Goal: Transaction & Acquisition: Purchase product/service

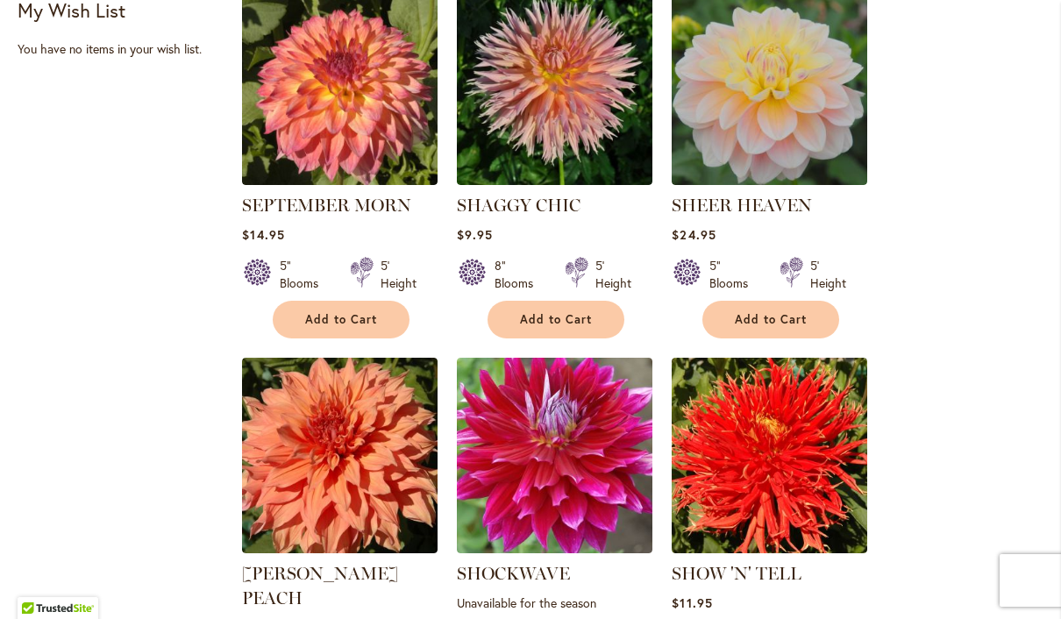
scroll to position [813, 0]
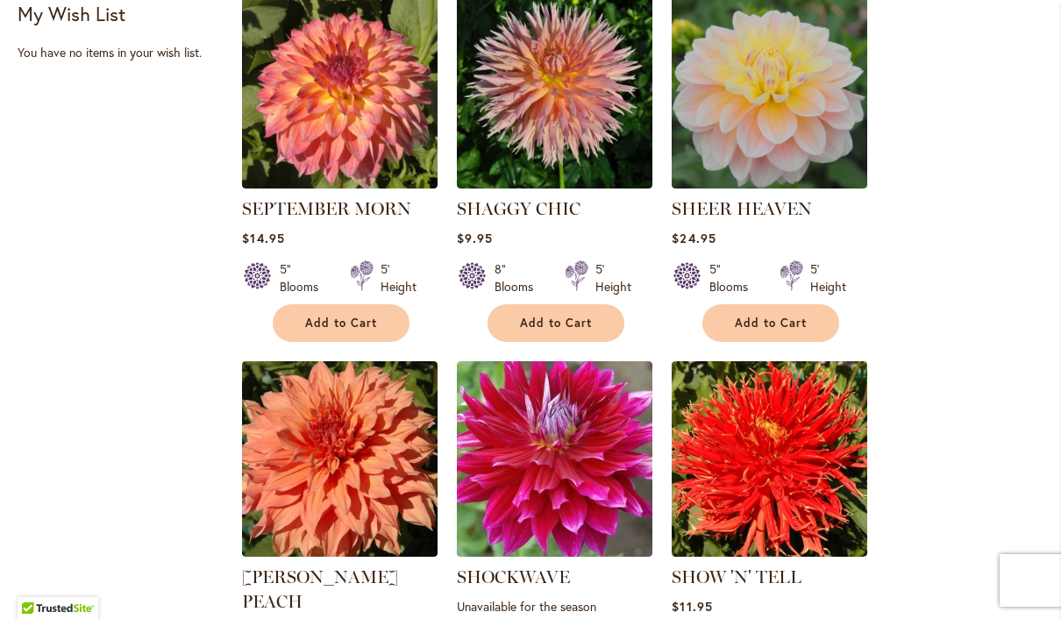
click at [347, 120] on img at bounding box center [340, 91] width 196 height 196
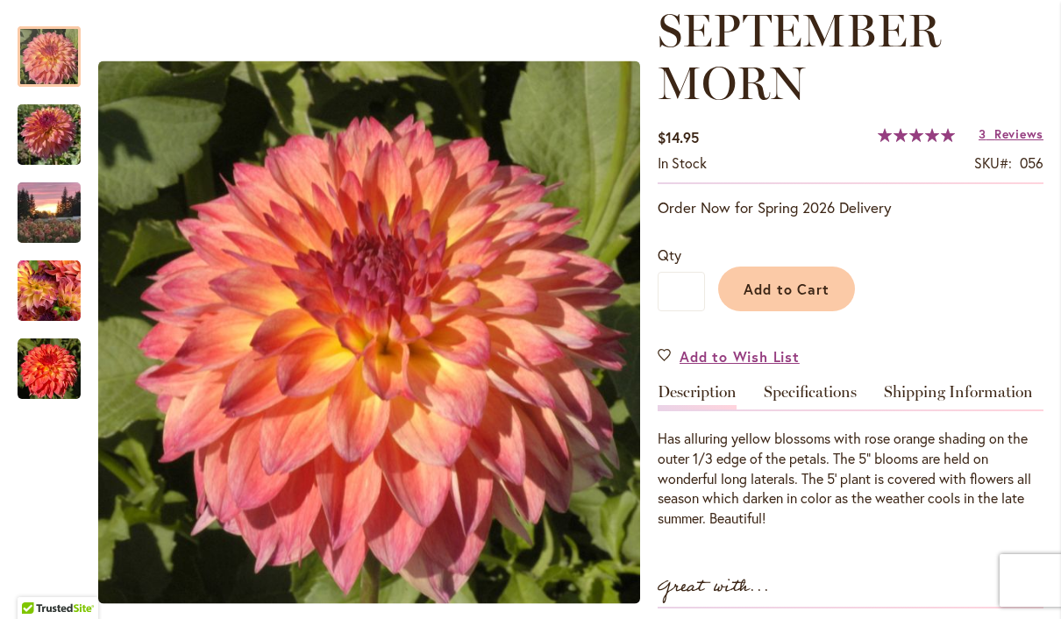
scroll to position [251, 0]
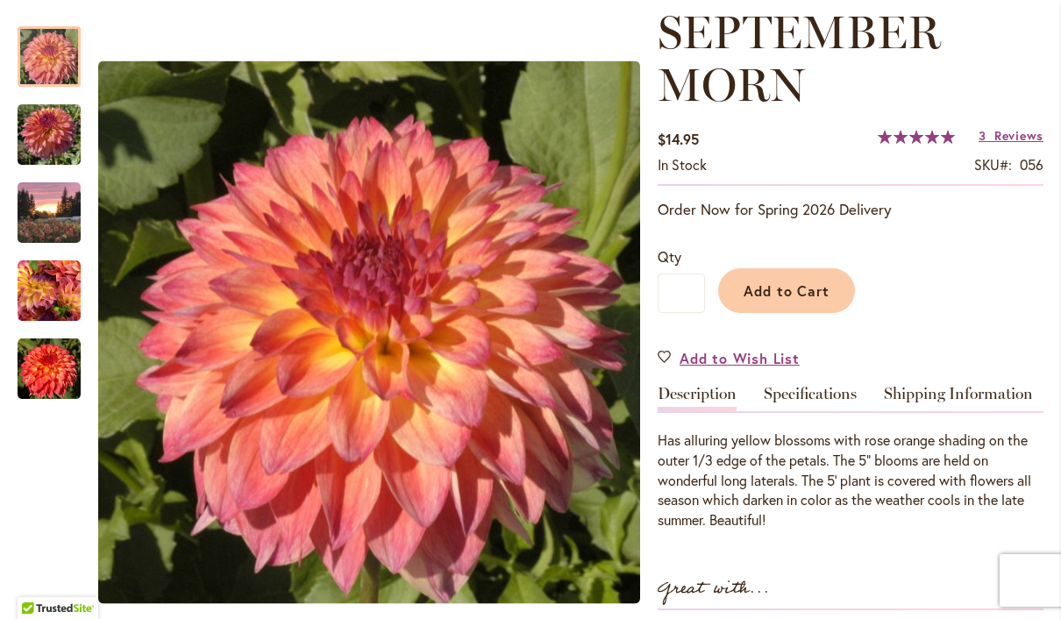
click at [813, 291] on span "Add to Cart" at bounding box center [787, 291] width 87 height 18
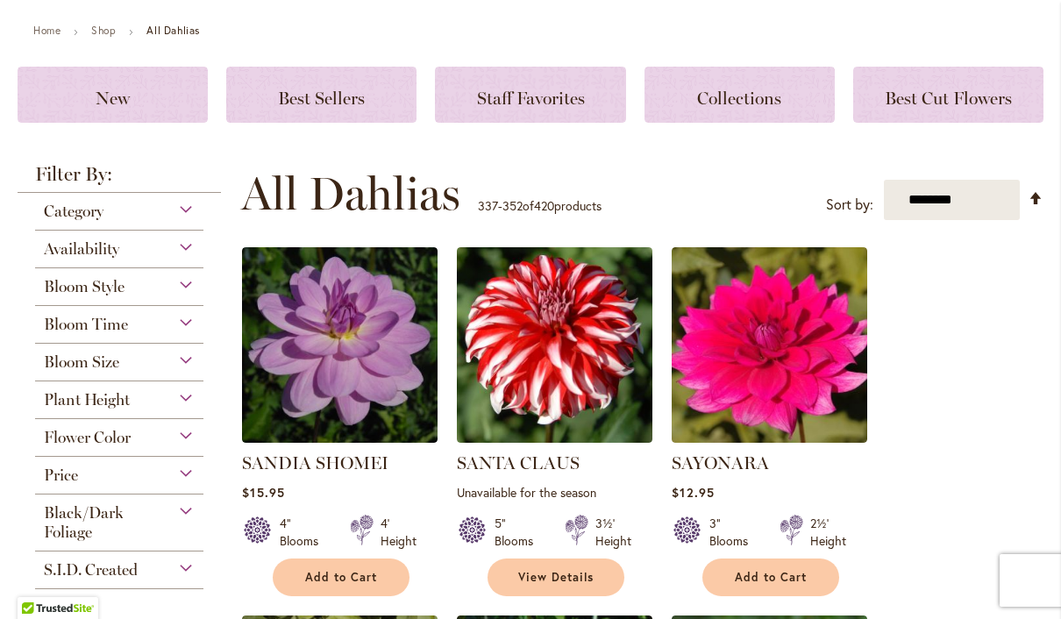
scroll to position [189, 0]
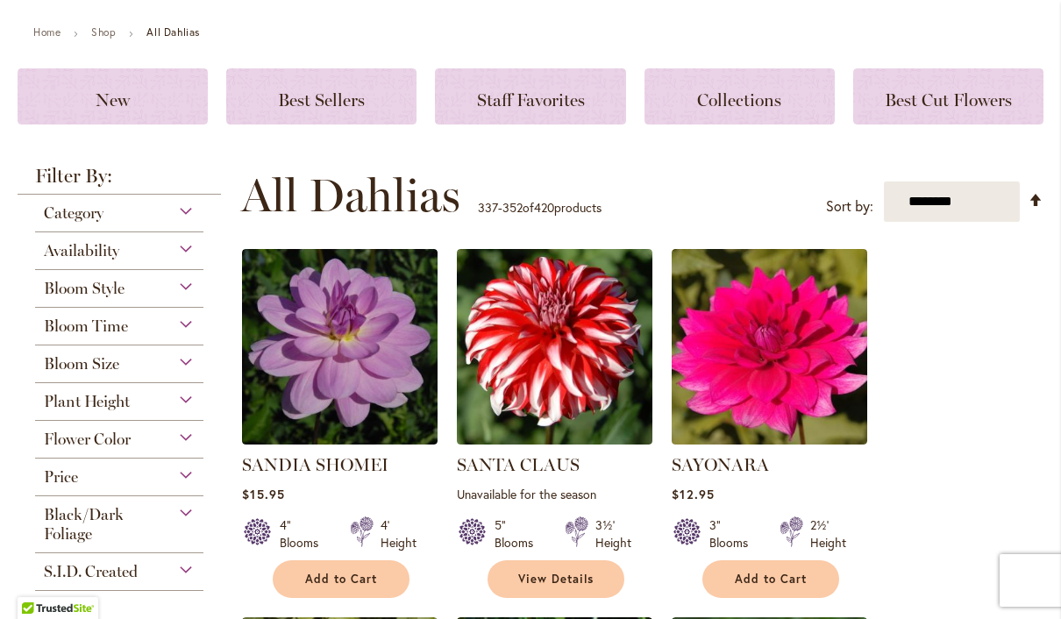
click at [136, 108] on div "New" at bounding box center [113, 96] width 190 height 56
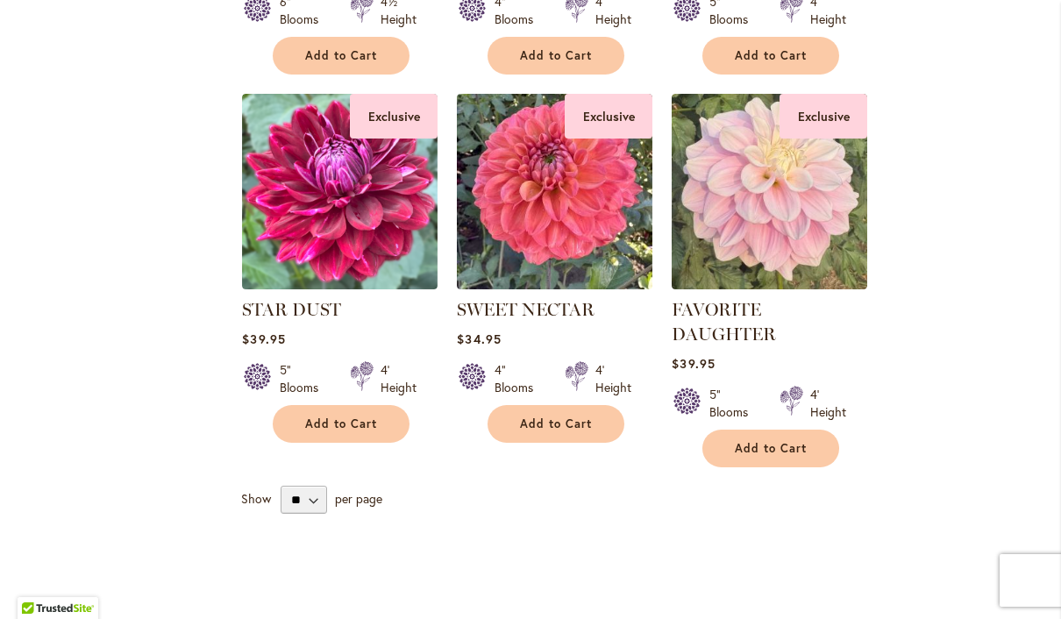
scroll to position [979, 0]
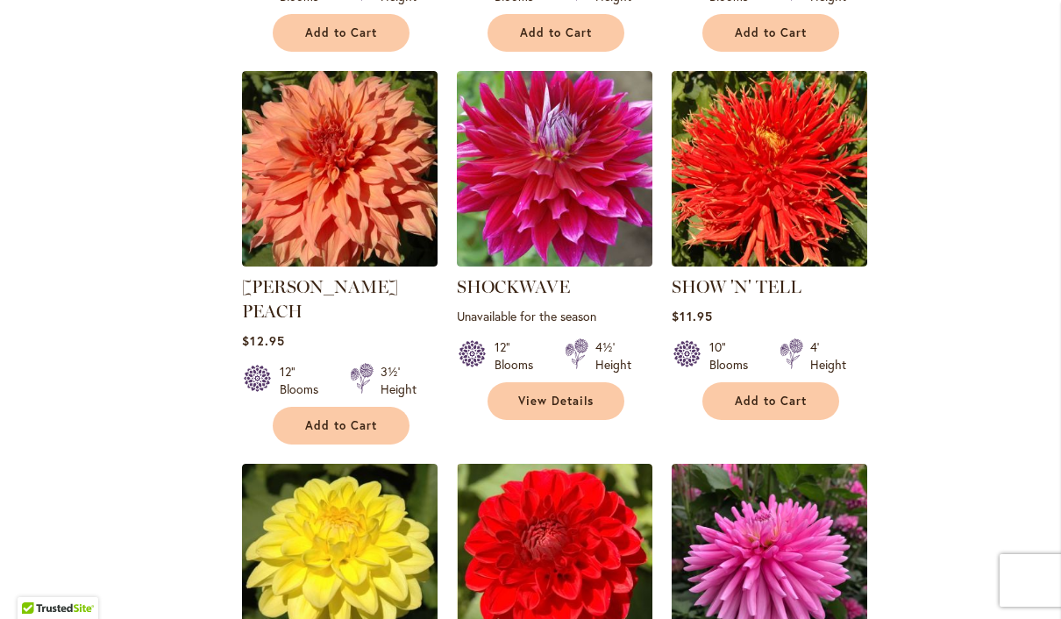
scroll to position [1104, 0]
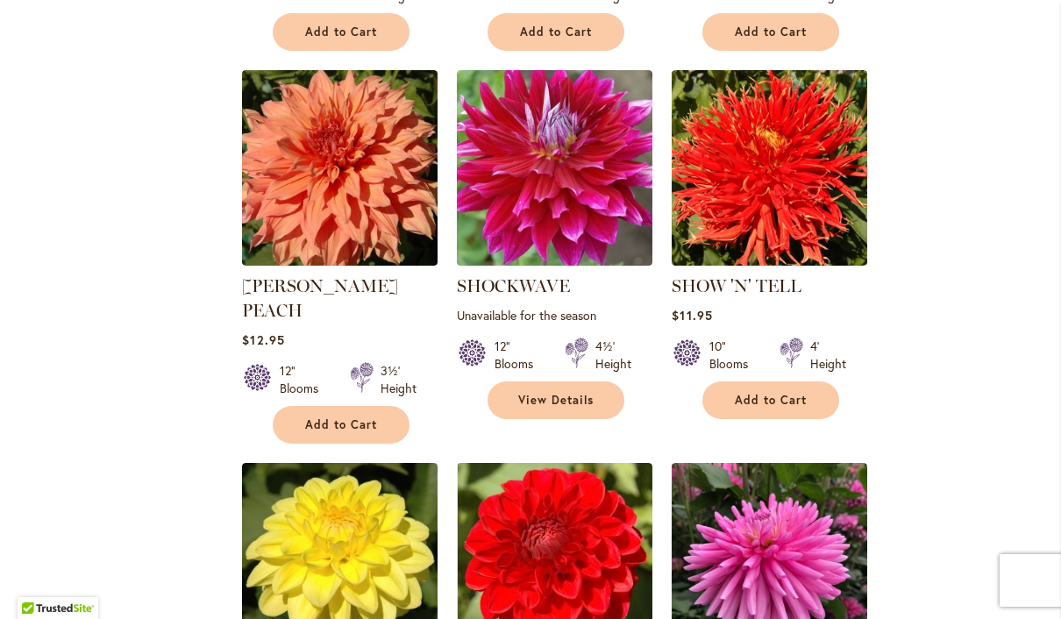
click at [809, 195] on img at bounding box center [770, 168] width 196 height 196
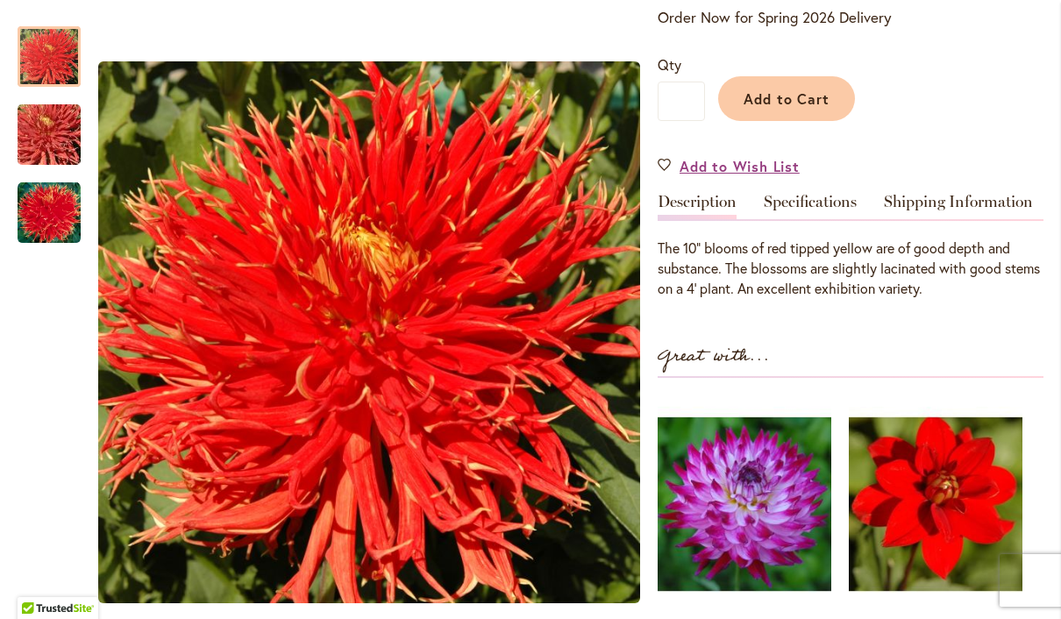
scroll to position [389, 0]
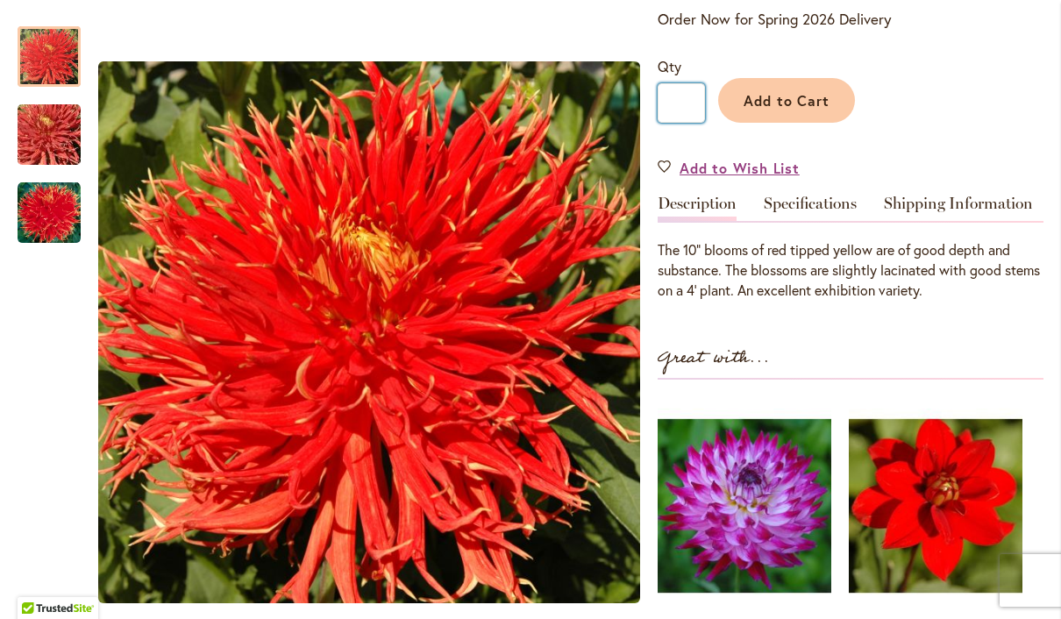
click at [698, 95] on input "*" at bounding box center [681, 102] width 47 height 39
type input "*"
click at [804, 101] on span "Add to Cart" at bounding box center [787, 100] width 87 height 18
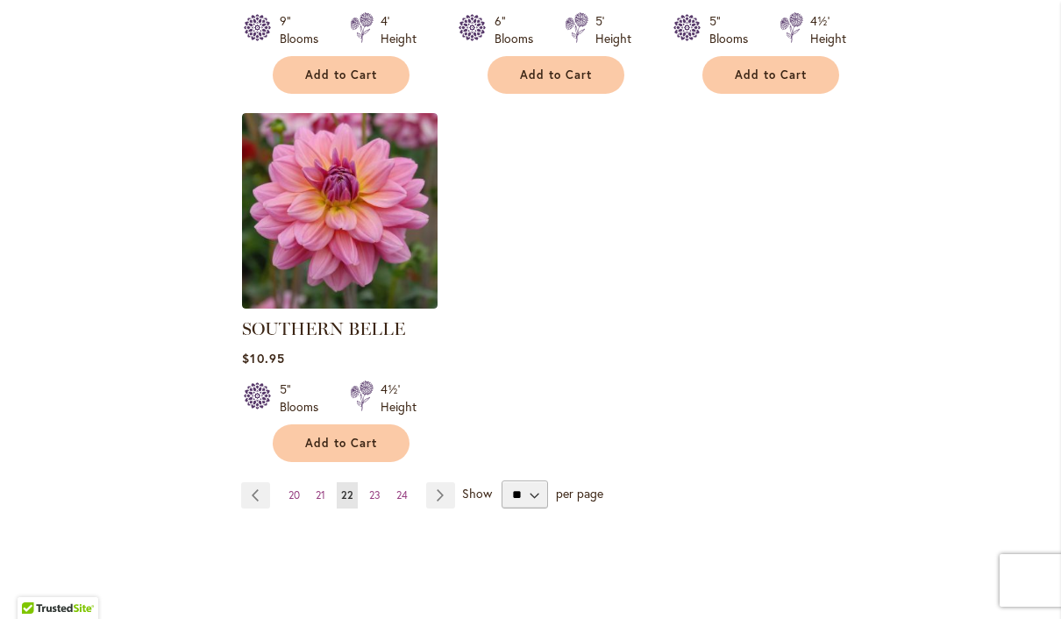
scroll to position [2193, 0]
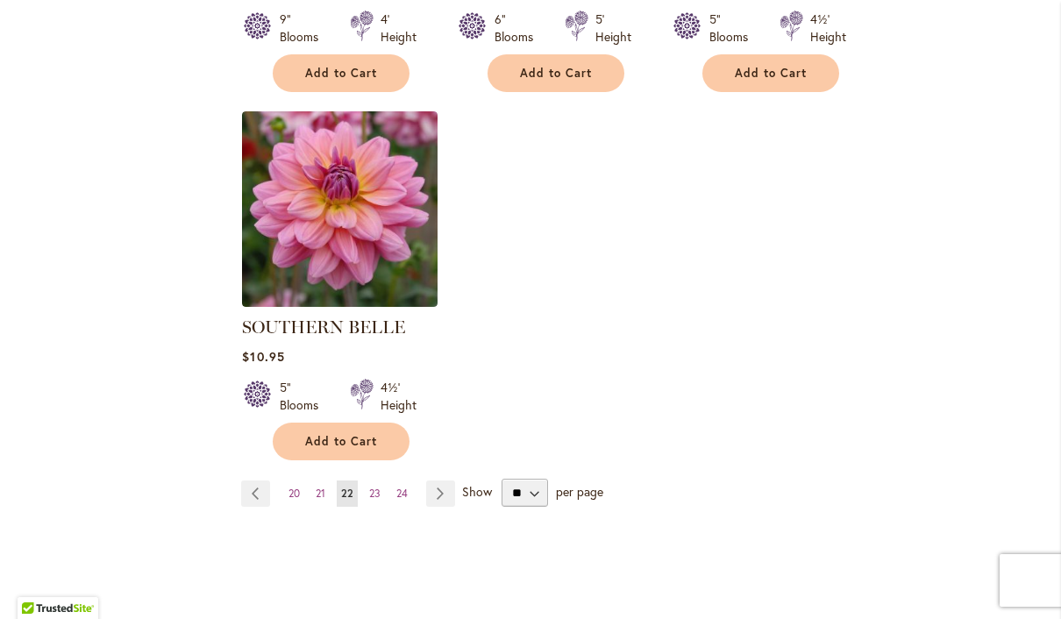
click at [385, 481] on link "Page 23" at bounding box center [375, 494] width 20 height 26
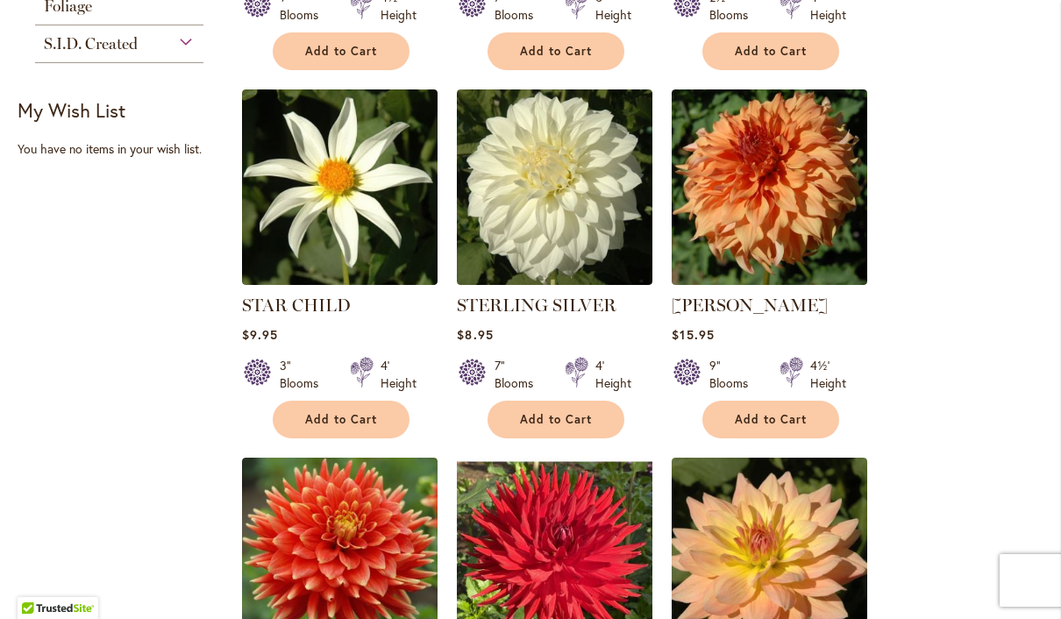
scroll to position [709, 0]
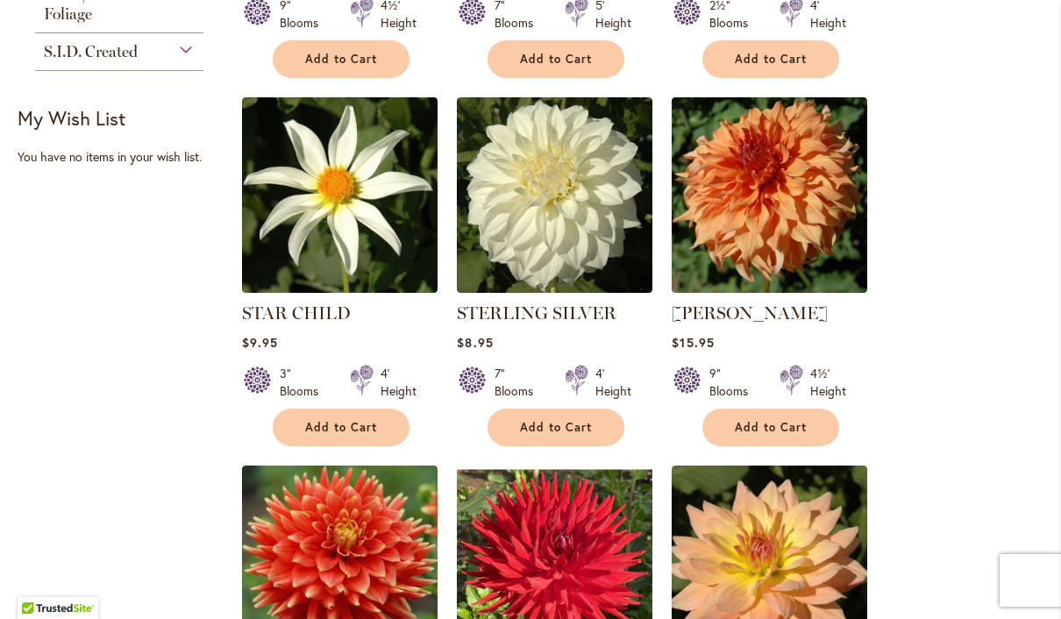
click at [581, 197] on img at bounding box center [555, 195] width 196 height 196
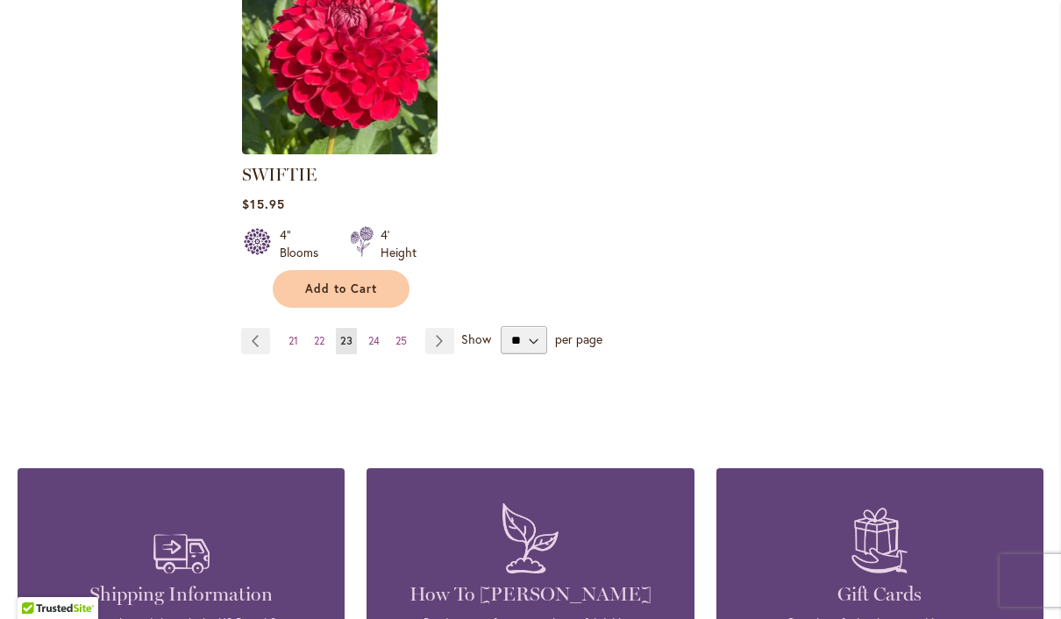
scroll to position [2340, 0]
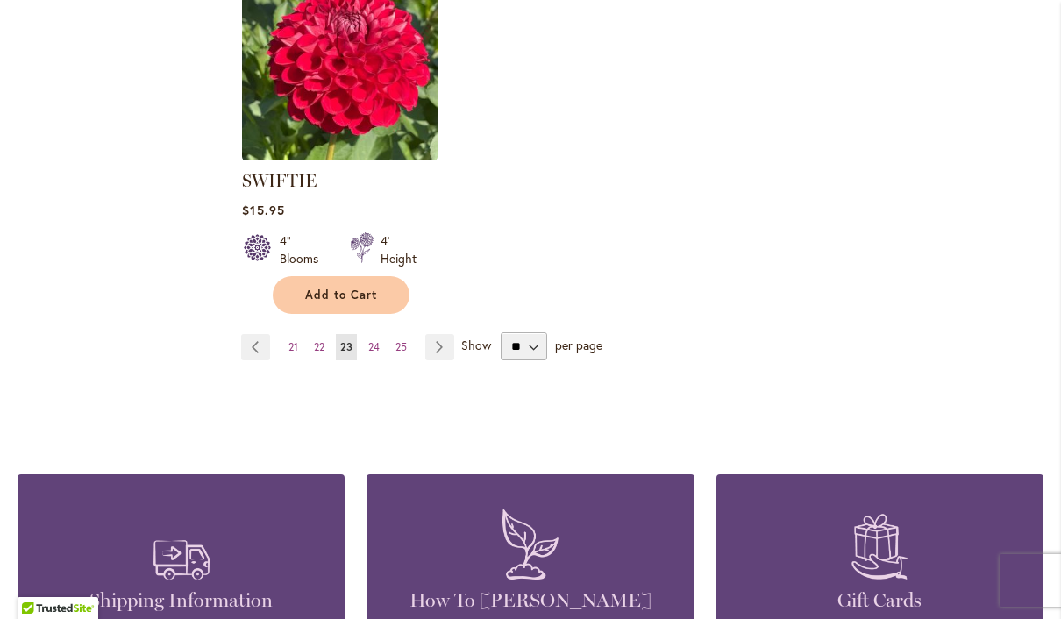
click at [377, 351] on span "24" at bounding box center [373, 346] width 11 height 13
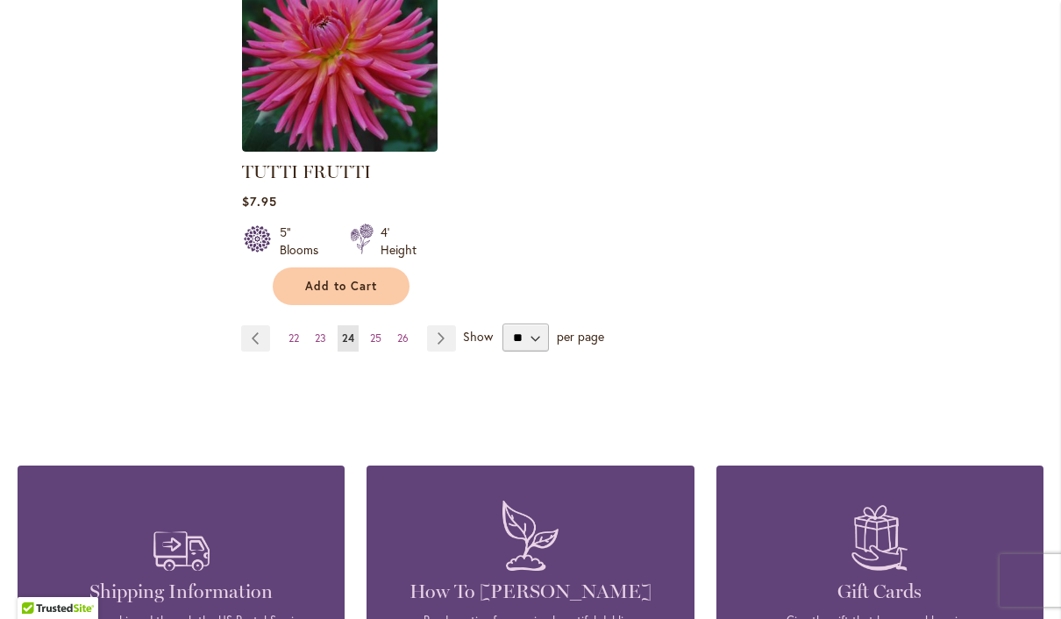
scroll to position [2323, 0]
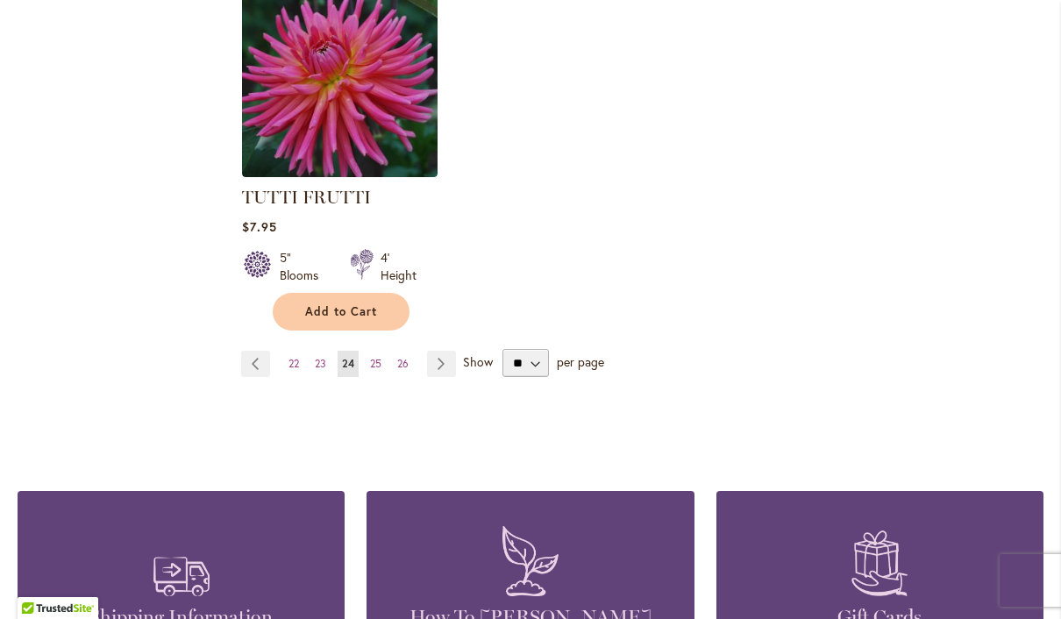
click at [385, 351] on link "Page 25" at bounding box center [376, 364] width 20 height 26
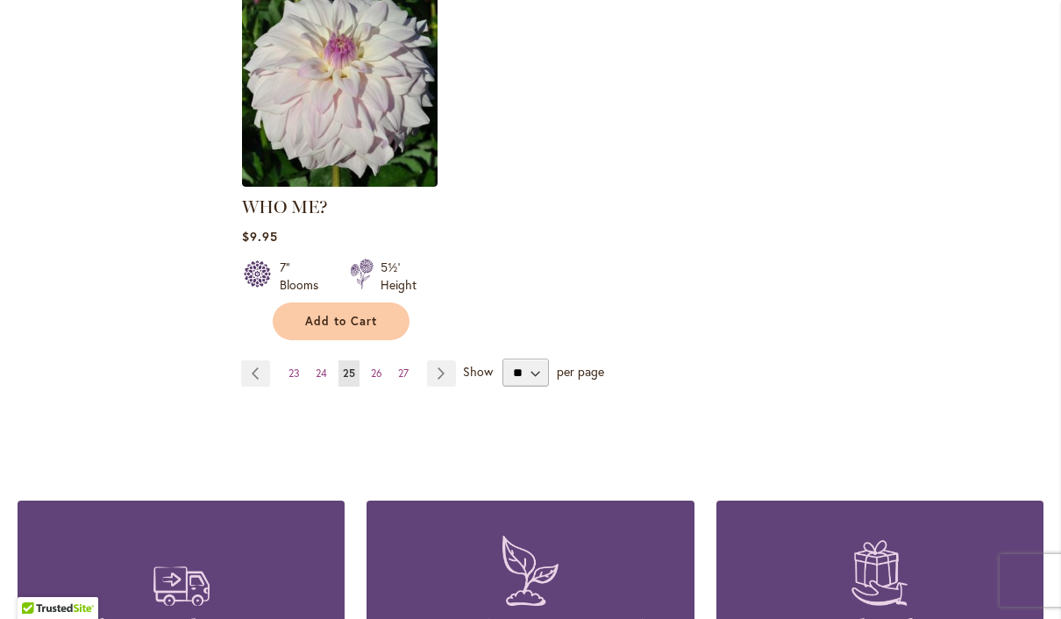
scroll to position [2308, 0]
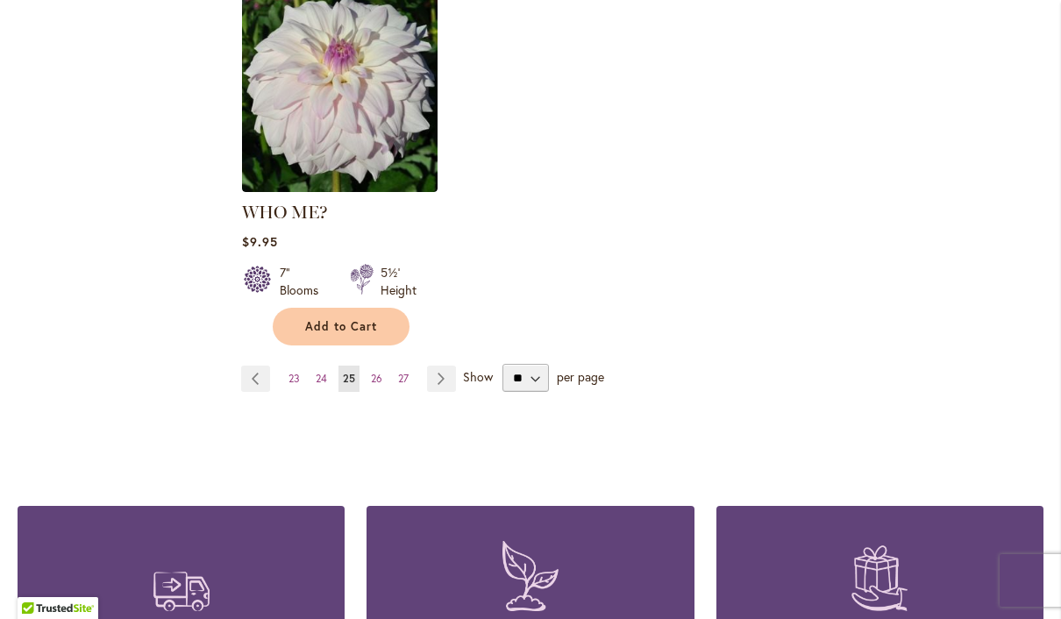
click at [384, 366] on link "Page 26" at bounding box center [377, 379] width 20 height 26
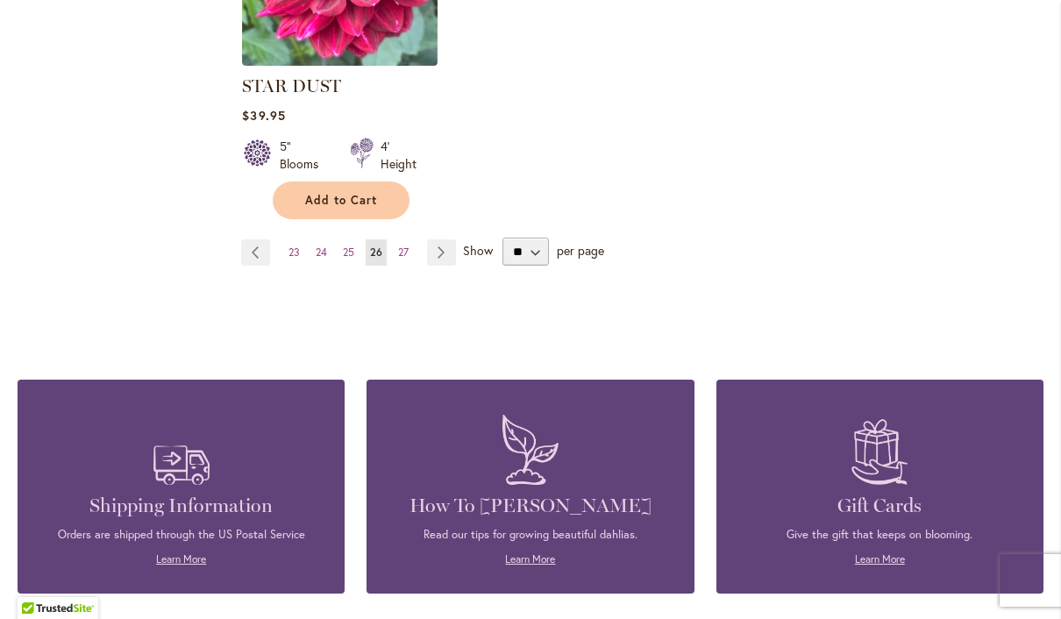
scroll to position [2407, 0]
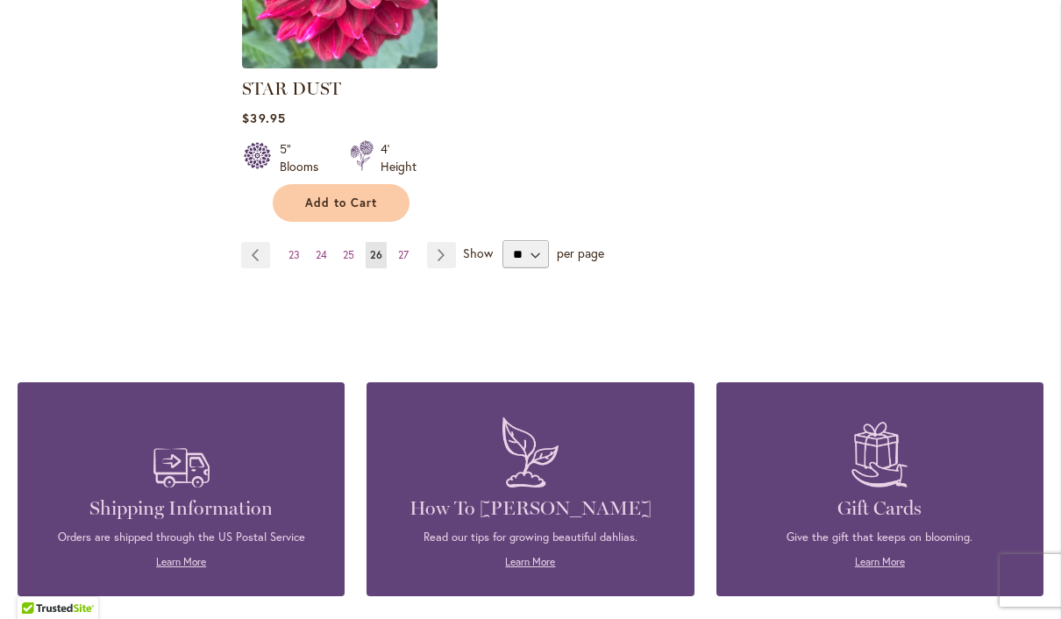
click at [409, 257] on span "27" at bounding box center [403, 254] width 11 height 13
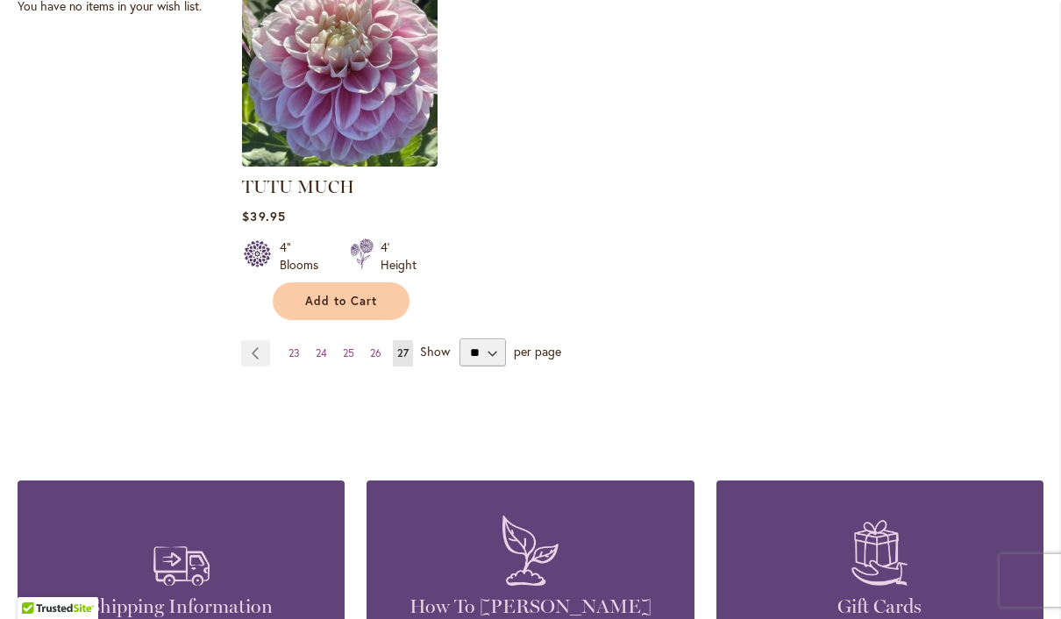
scroll to position [891, 0]
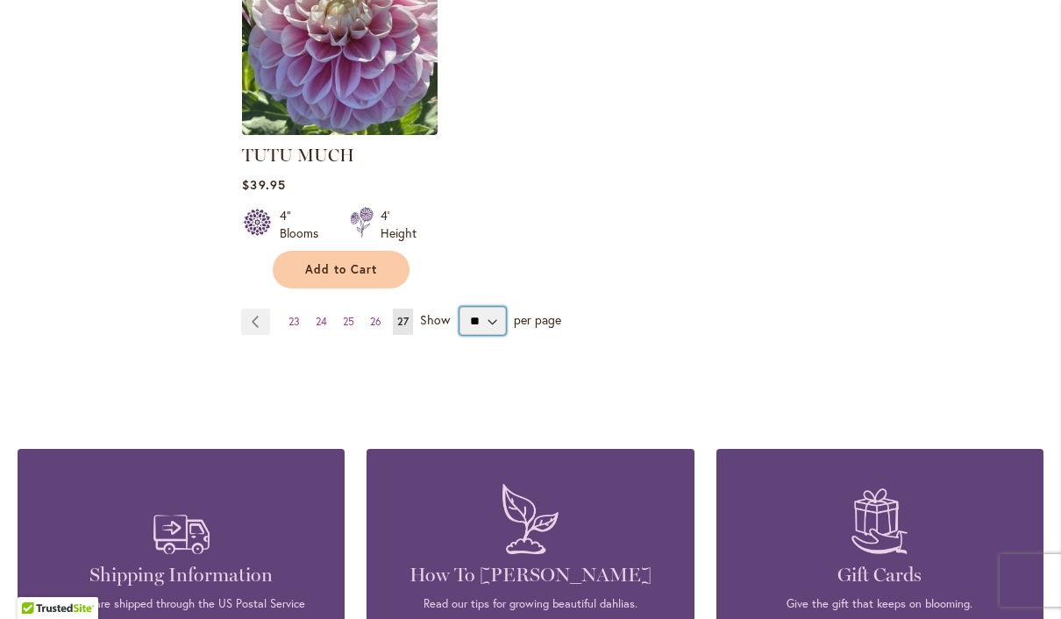
click at [486, 326] on select "** ** ** **" at bounding box center [483, 321] width 46 height 28
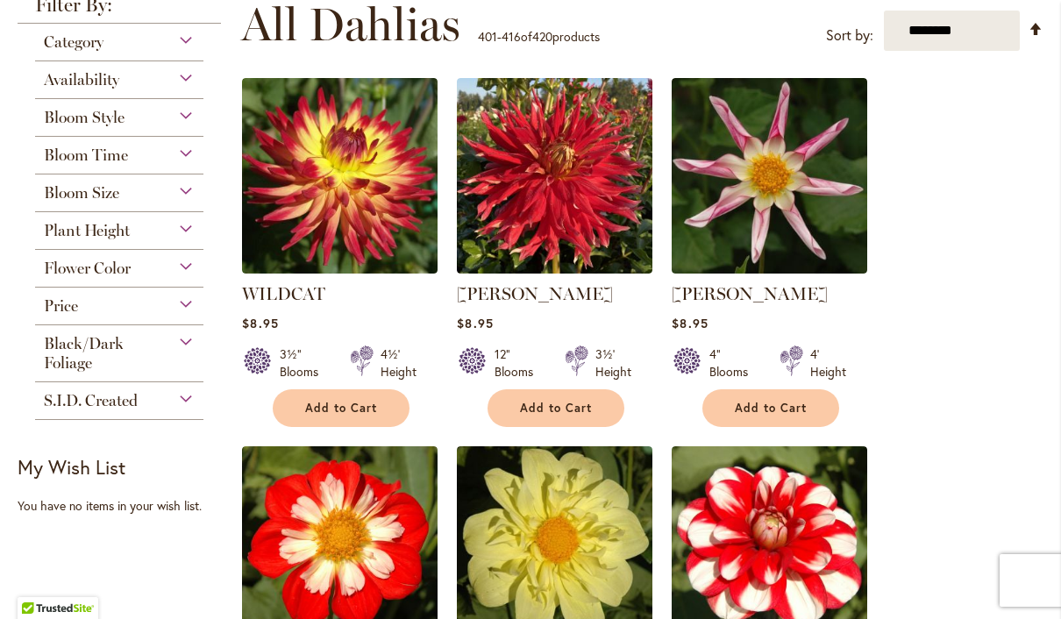
scroll to position [361, 0]
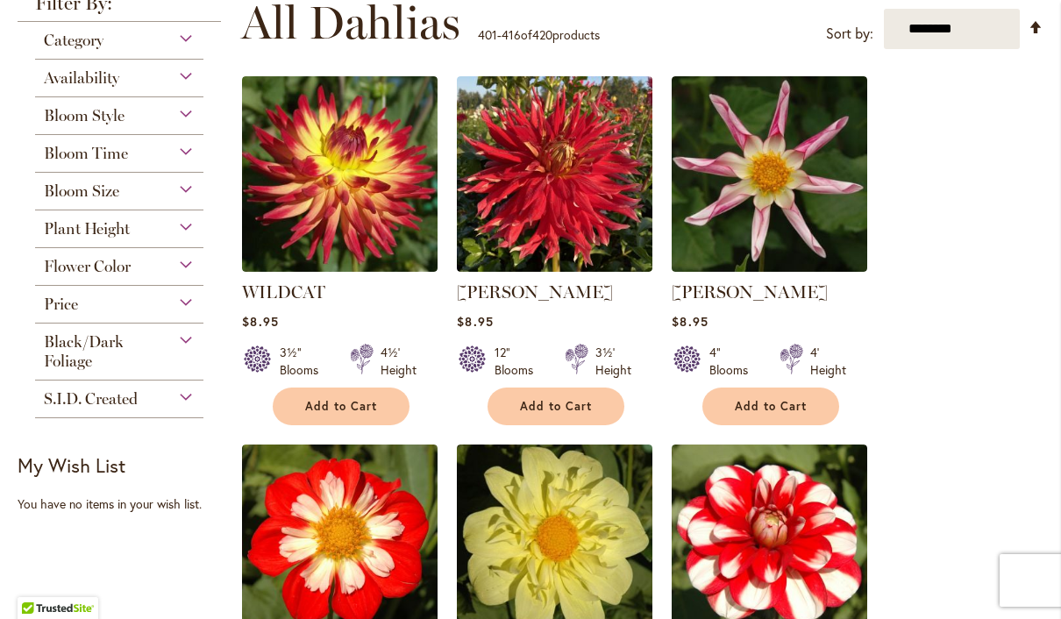
click at [159, 359] on div "Black/Dark Foliage" at bounding box center [119, 347] width 168 height 47
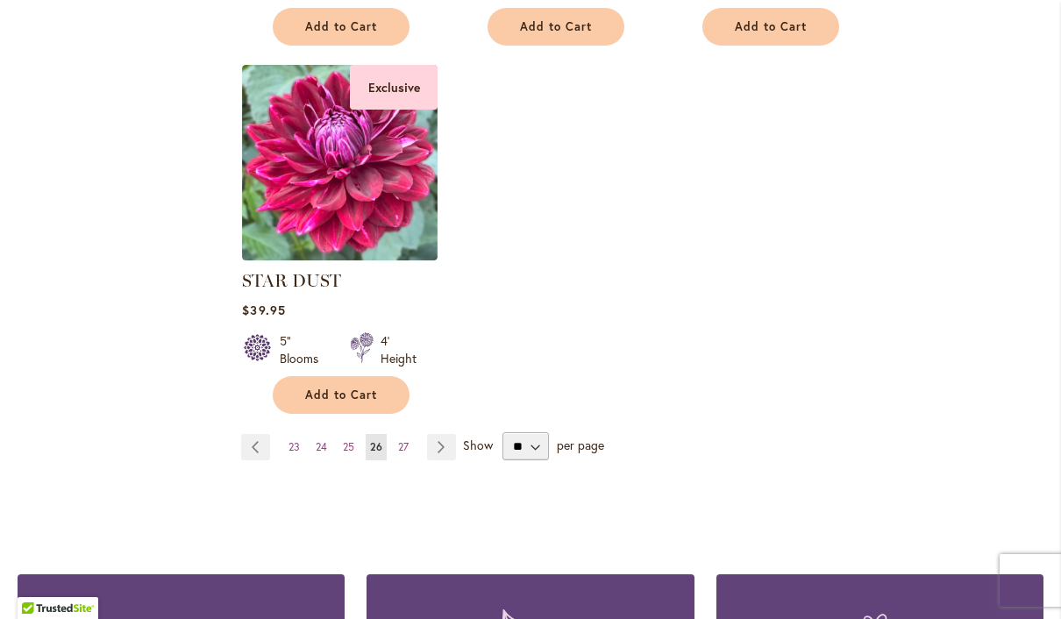
scroll to position [2212, 0]
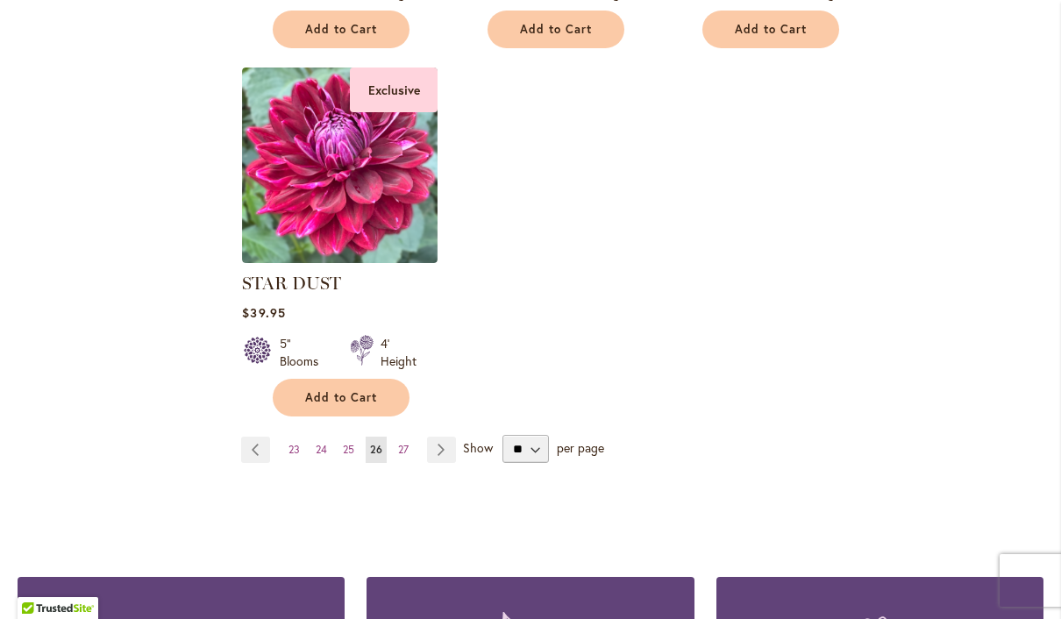
click at [268, 460] on link "Page Previous" at bounding box center [255, 450] width 29 height 26
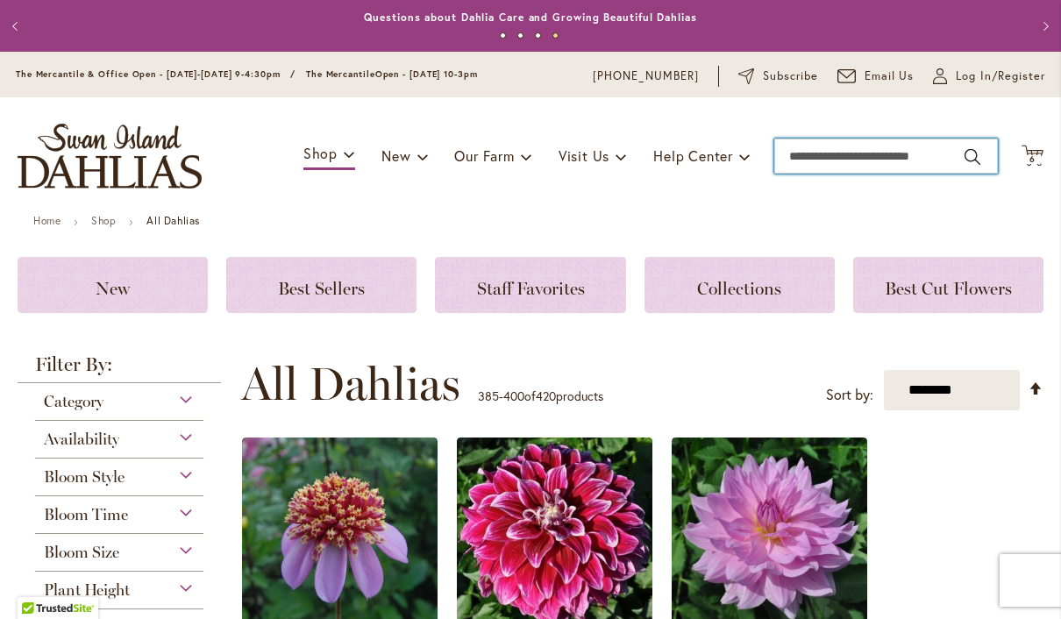
click at [811, 154] on input "Search" at bounding box center [887, 156] width 224 height 35
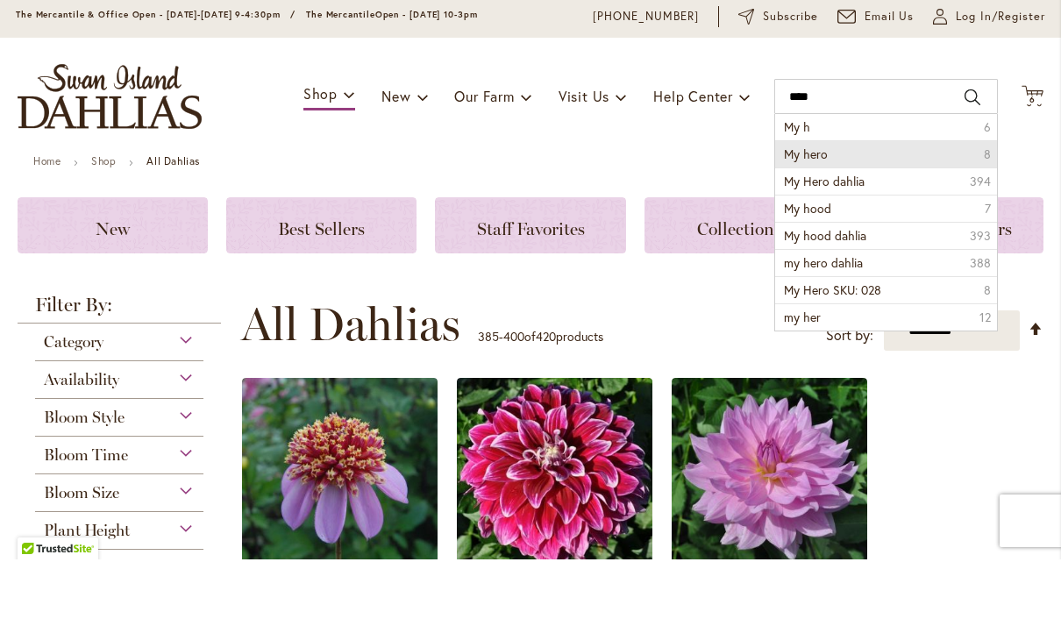
click at [905, 200] on li "My hero 8" at bounding box center [886, 213] width 222 height 27
type input "*******"
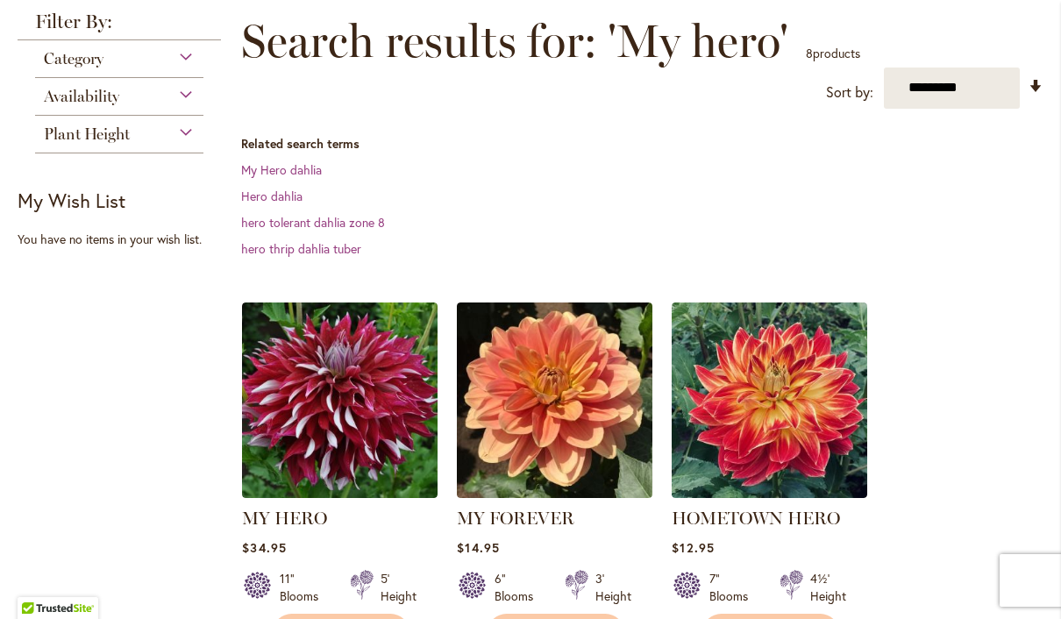
scroll to position [247, 0]
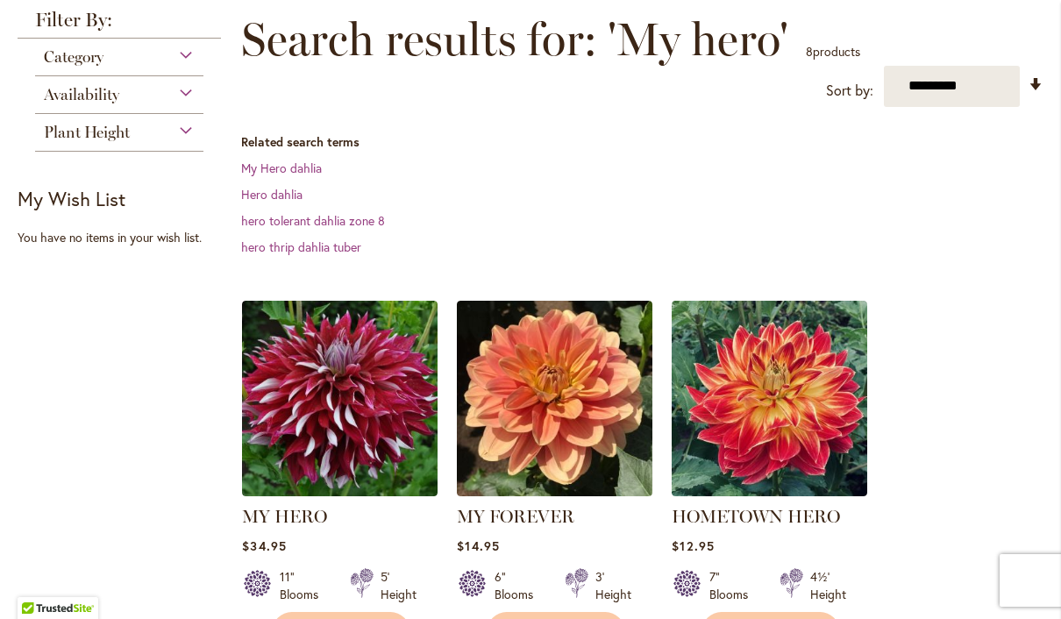
click at [369, 406] on img at bounding box center [340, 399] width 196 height 196
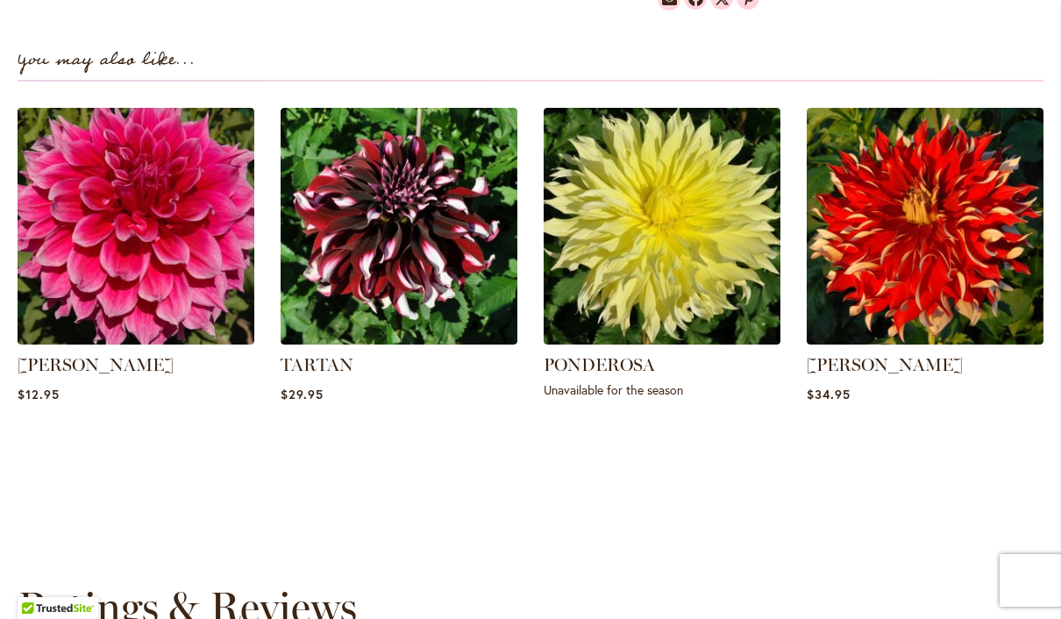
scroll to position [1255, 0]
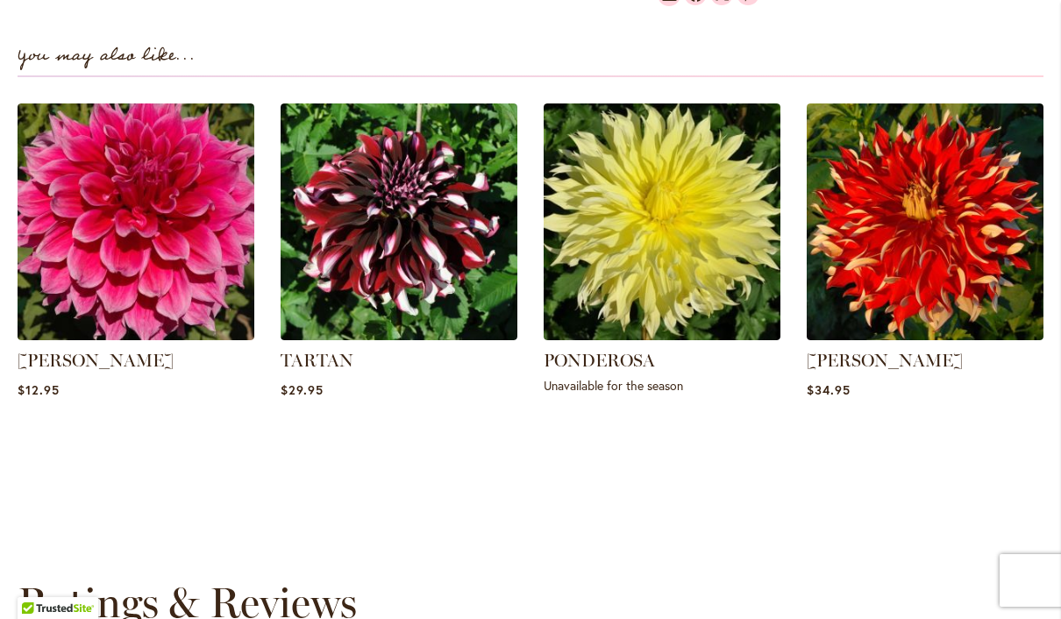
click at [957, 231] on img at bounding box center [925, 222] width 237 height 237
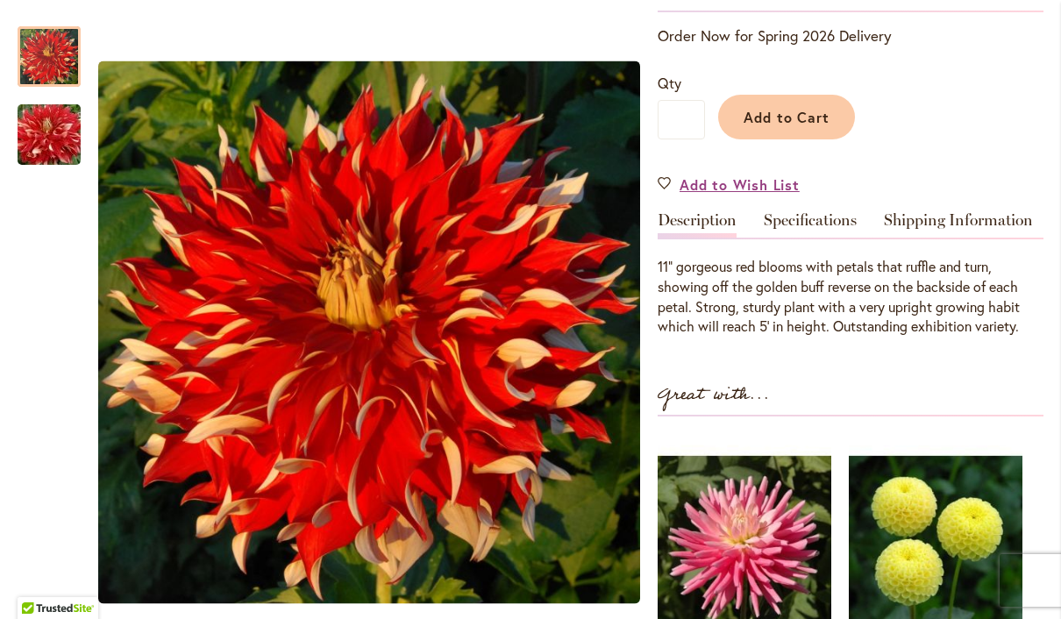
scroll to position [368, 0]
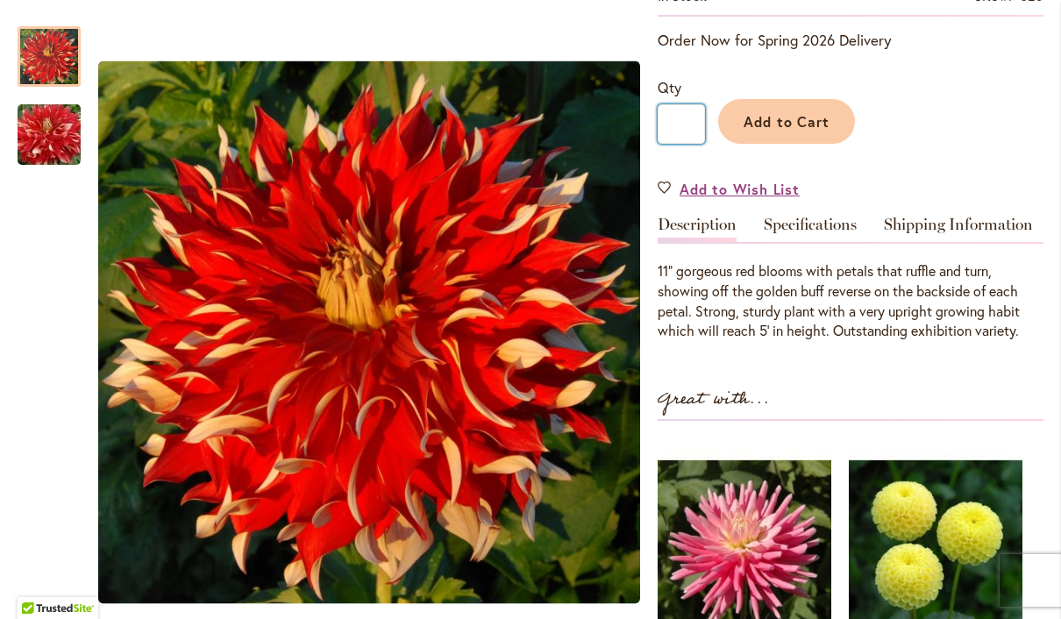
click at [690, 118] on input "*" at bounding box center [681, 123] width 47 height 39
type input "*"
click at [800, 126] on span "Add to Cart" at bounding box center [787, 121] width 87 height 18
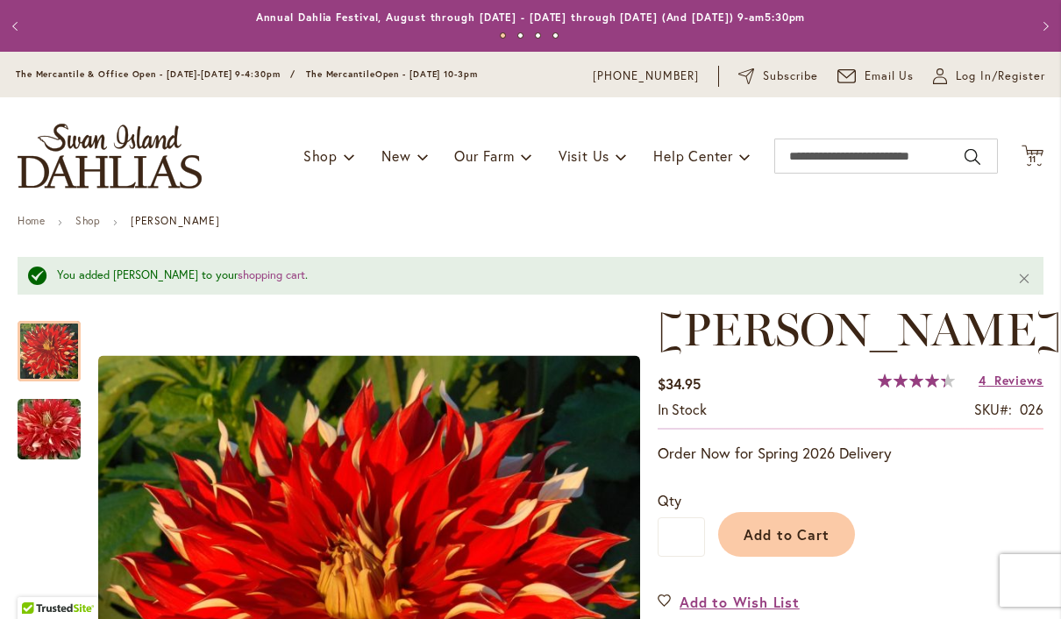
scroll to position [0, 0]
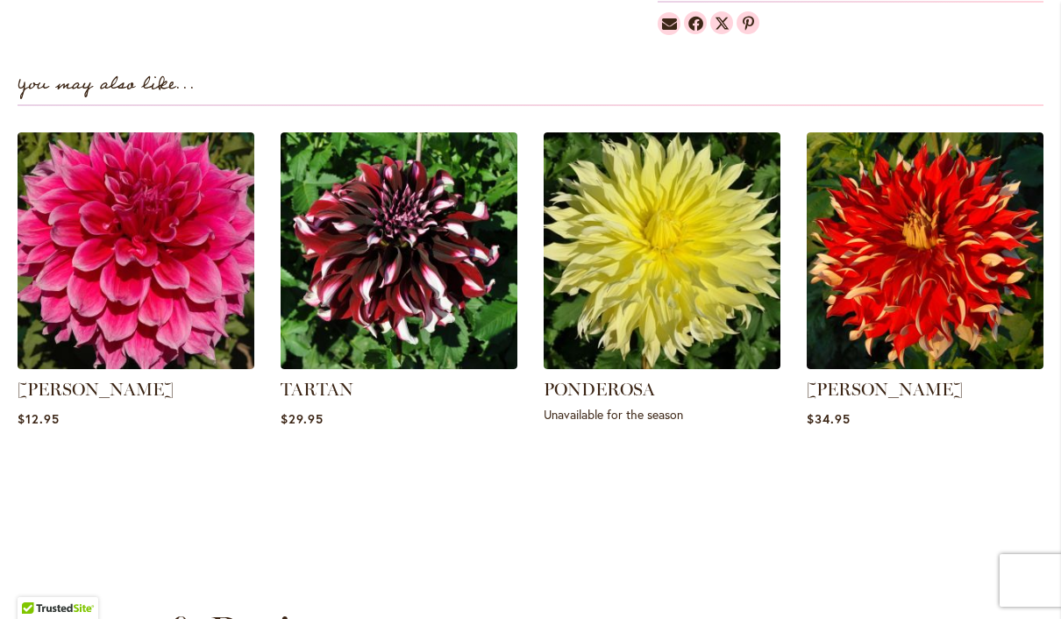
scroll to position [1221, 0]
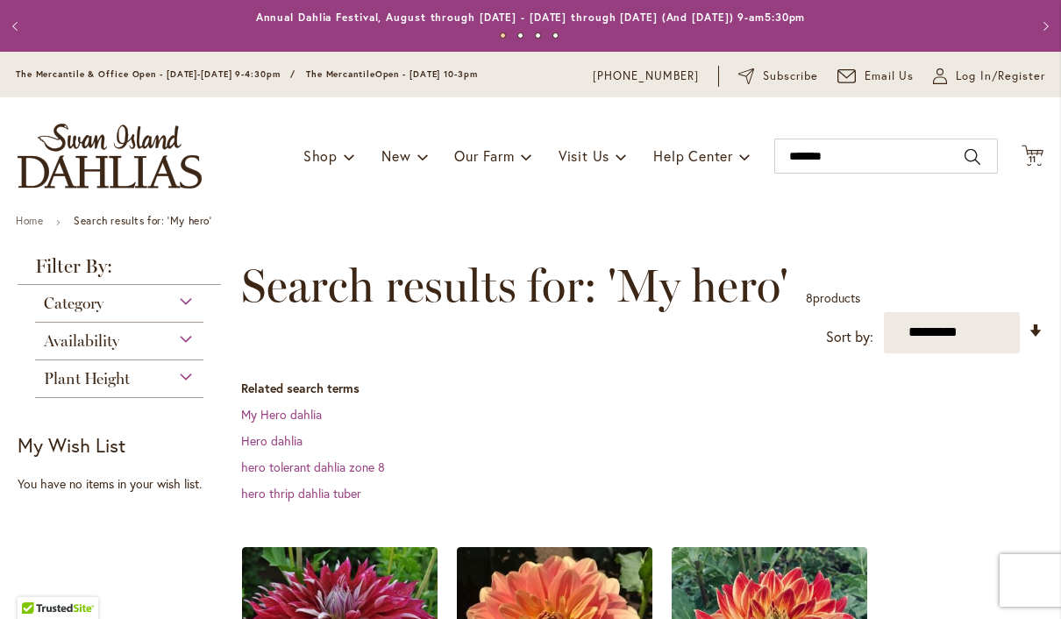
click at [1030, 162] on icon at bounding box center [1033, 155] width 22 height 21
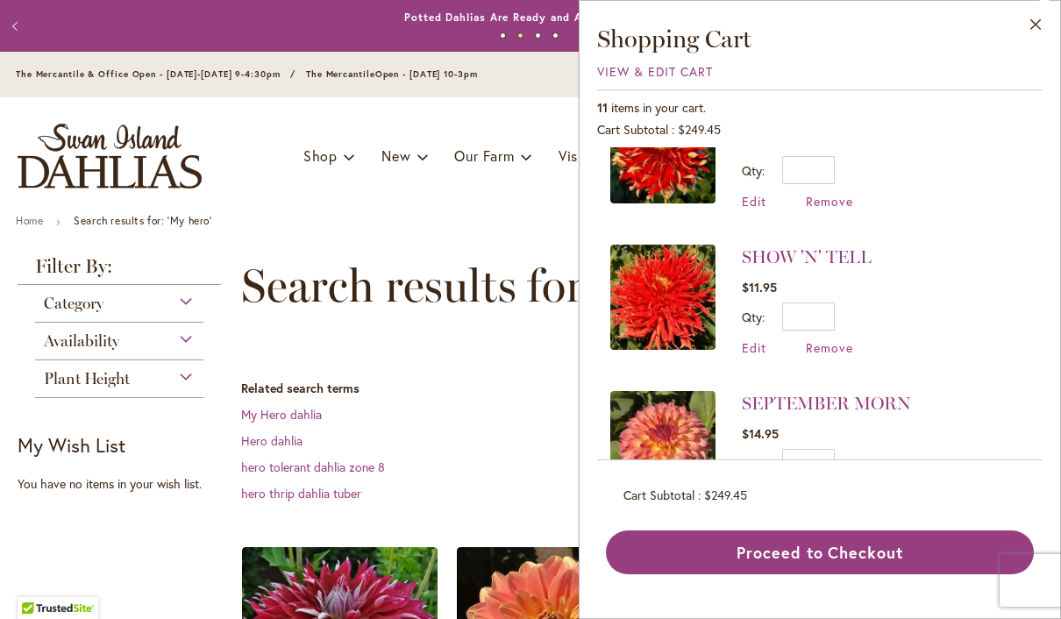
scroll to position [61, 0]
click at [833, 490] on span "Remove" at bounding box center [829, 495] width 47 height 17
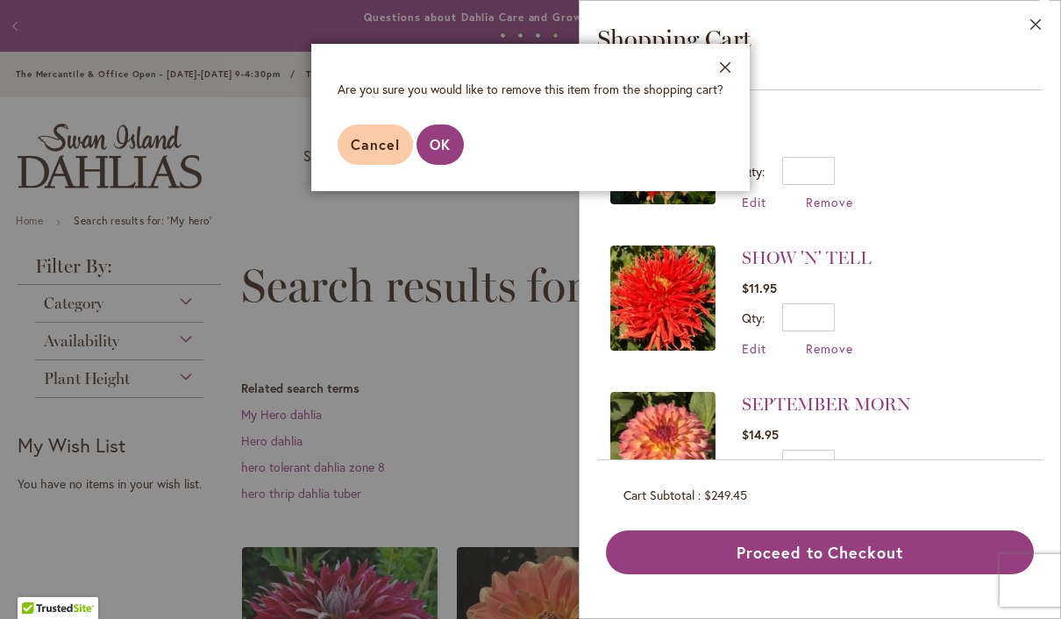
click at [369, 148] on span "Cancel" at bounding box center [375, 144] width 49 height 18
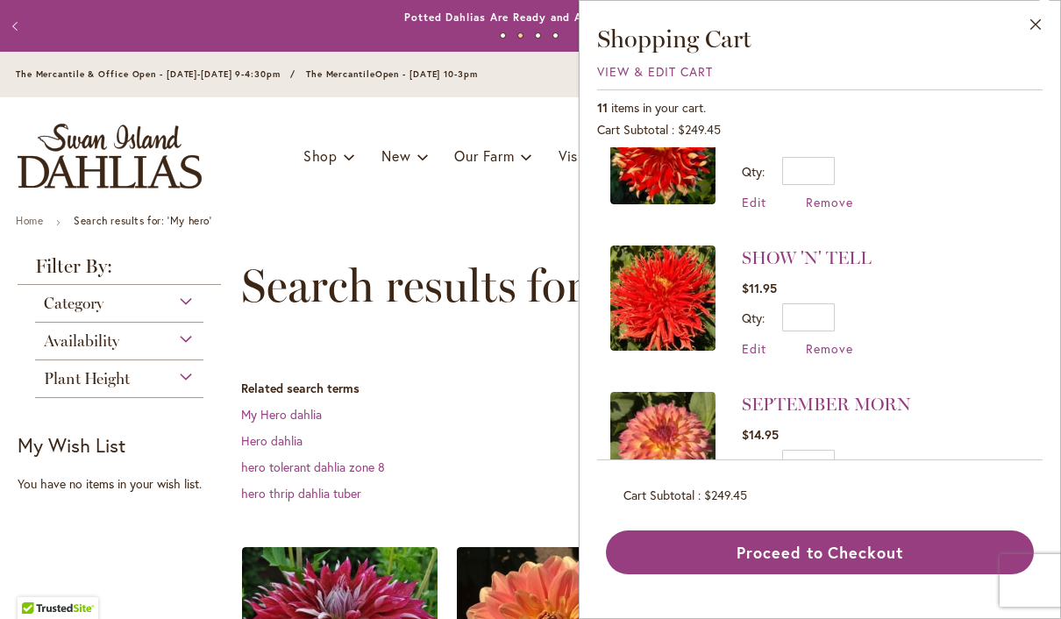
click at [840, 492] on span "Remove" at bounding box center [829, 495] width 47 height 17
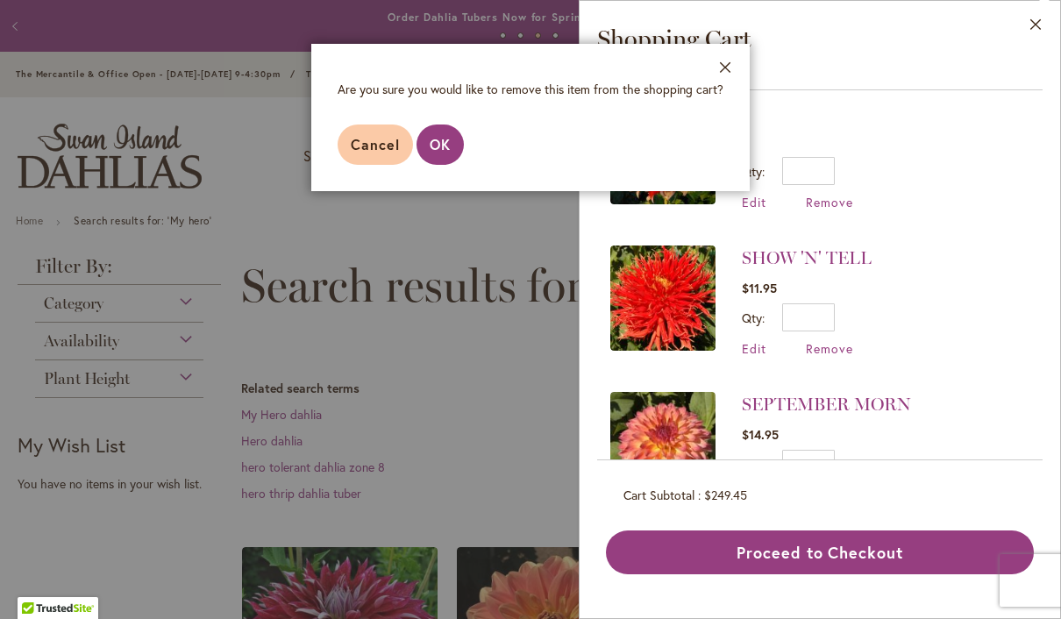
click at [446, 150] on span "OK" at bounding box center [440, 144] width 21 height 18
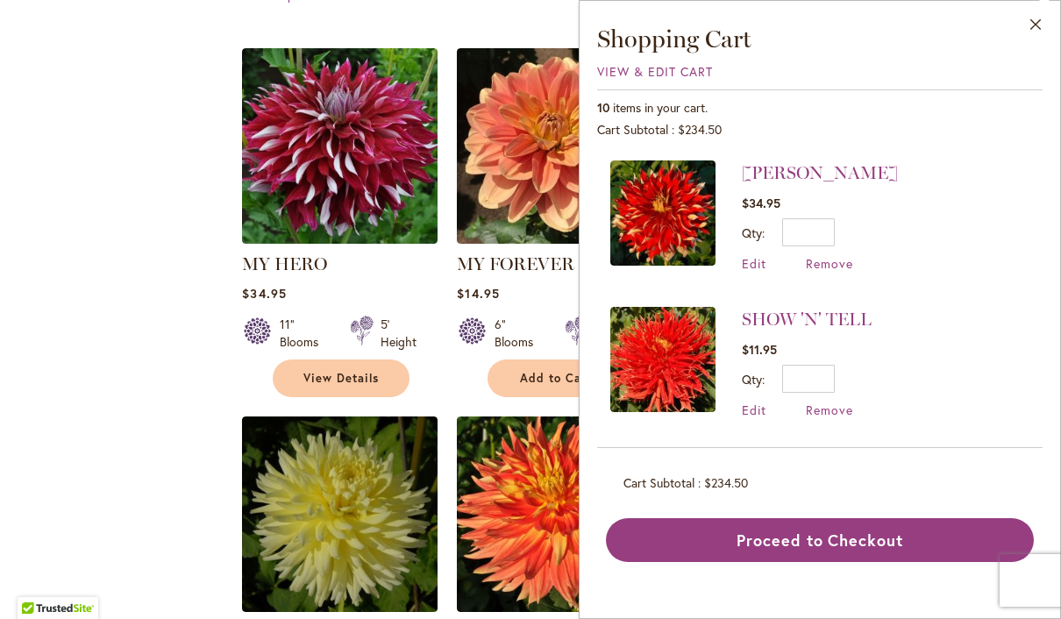
scroll to position [480, 0]
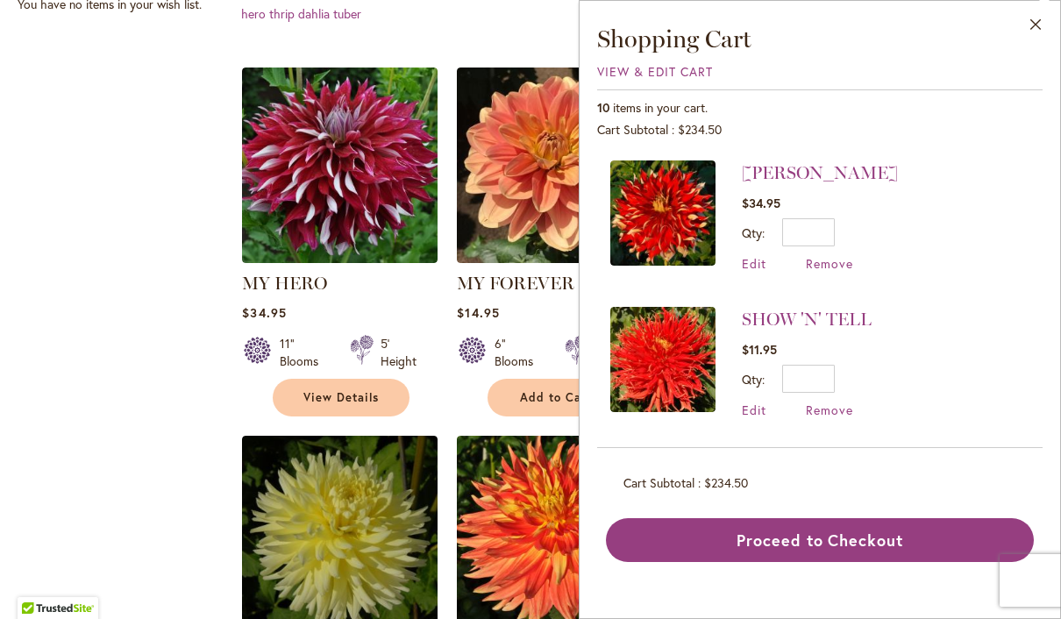
click at [477, 407] on div "Add to Cart" at bounding box center [556, 398] width 194 height 38
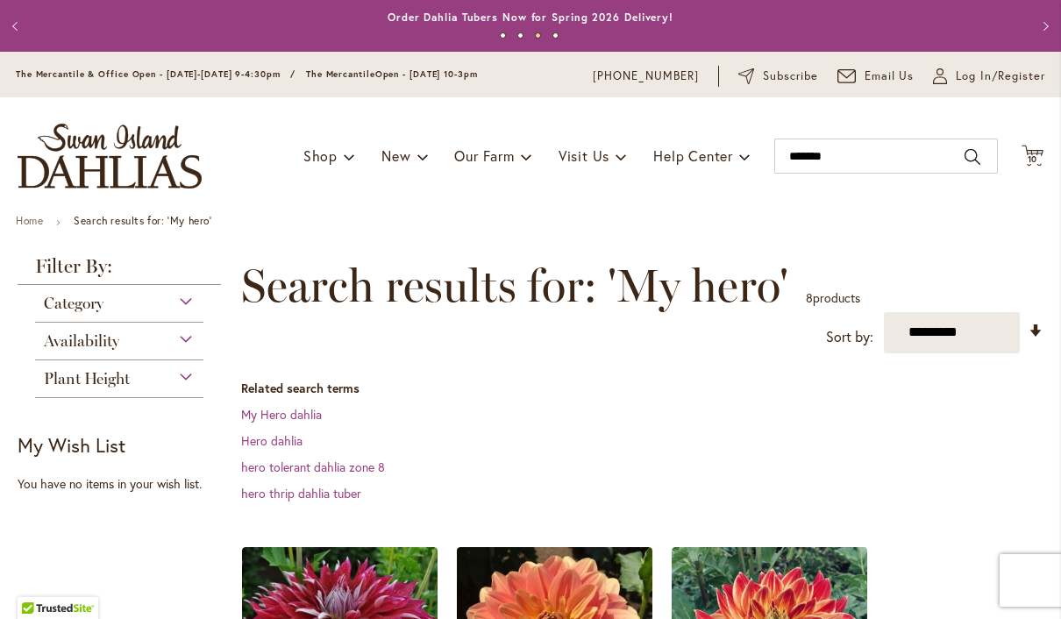
scroll to position [0, 0]
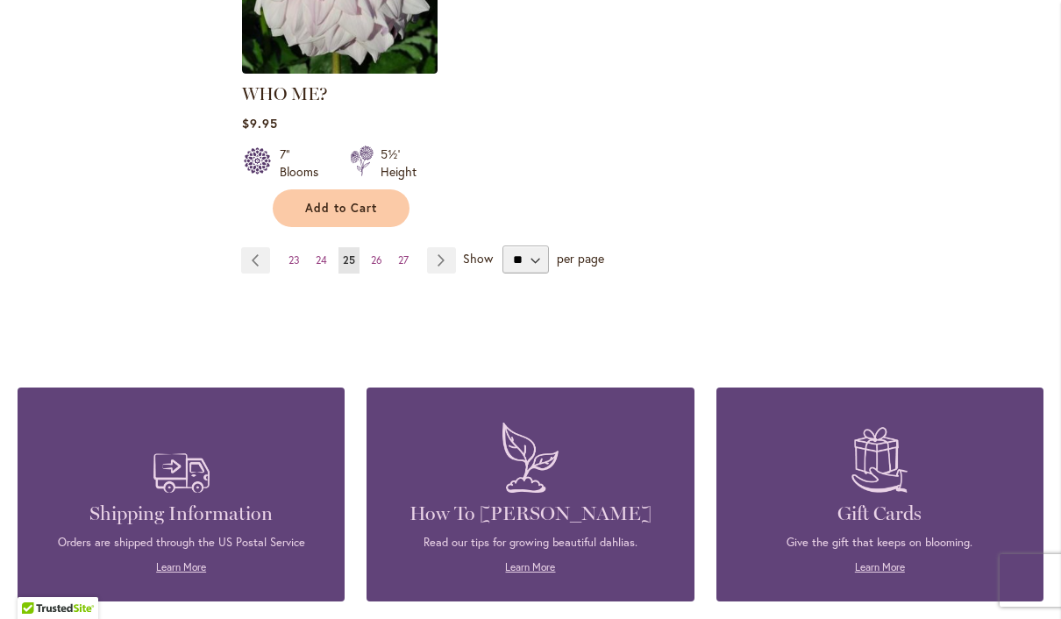
scroll to position [2426, 0]
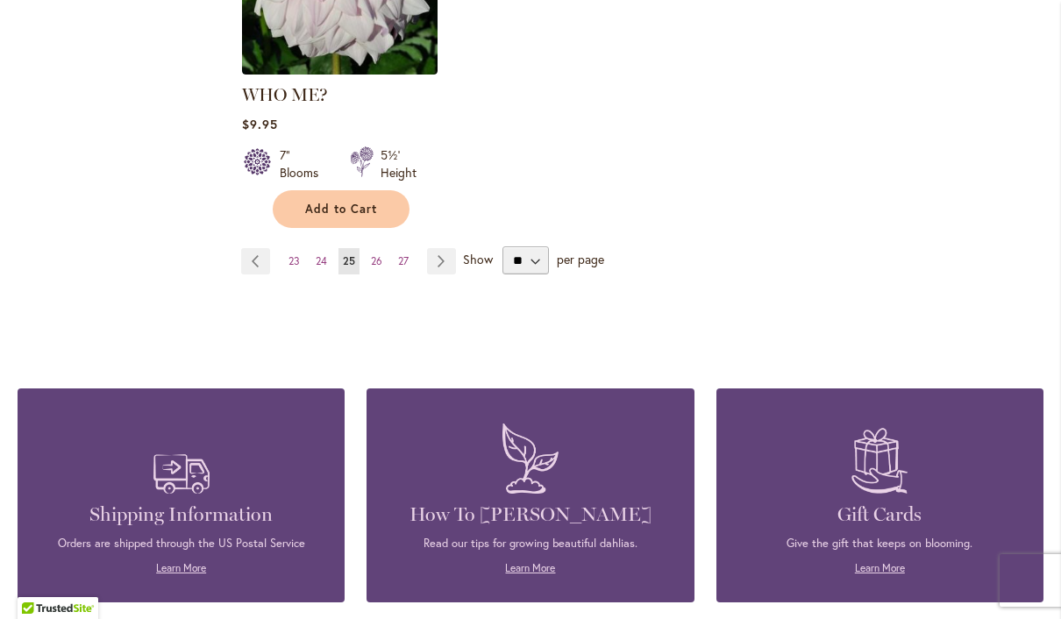
click at [560, 247] on div "Show ** ** ** ** per page" at bounding box center [533, 261] width 141 height 28
click at [582, 247] on div "Show ** ** ** ** per page" at bounding box center [533, 261] width 141 height 28
click at [528, 247] on select "** ** ** **" at bounding box center [526, 261] width 46 height 28
click at [268, 248] on link "Page Previous" at bounding box center [255, 261] width 29 height 26
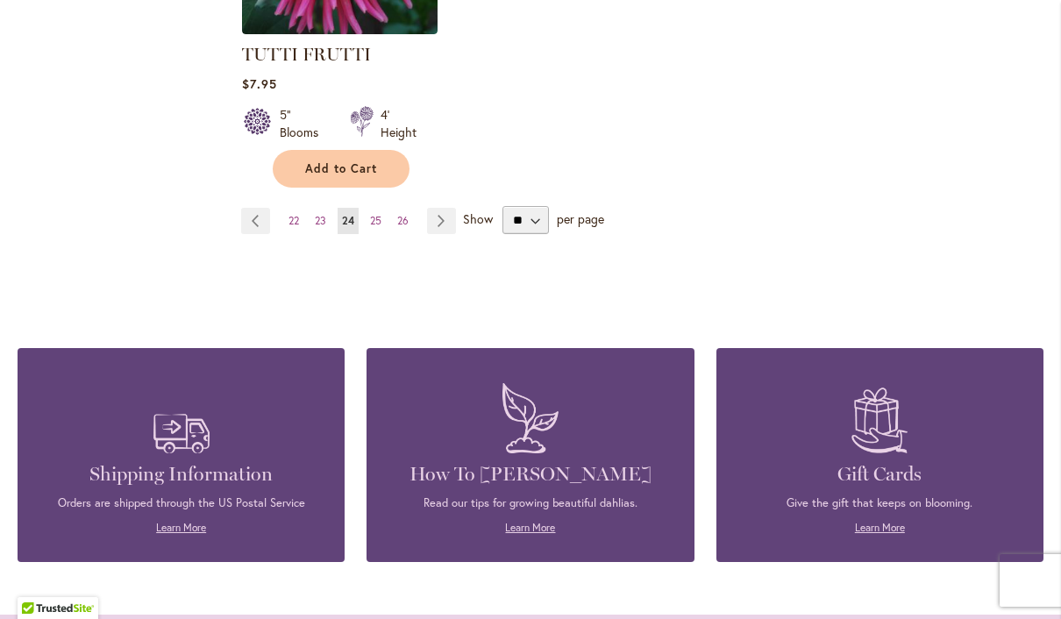
scroll to position [2458, 0]
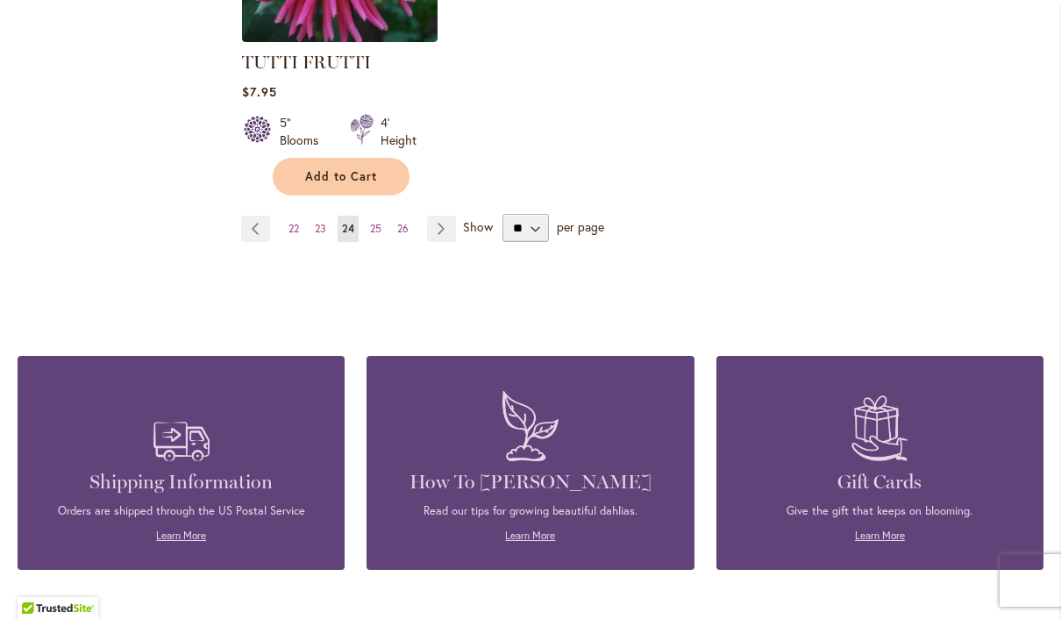
click at [297, 216] on link "Page 22" at bounding box center [293, 229] width 19 height 26
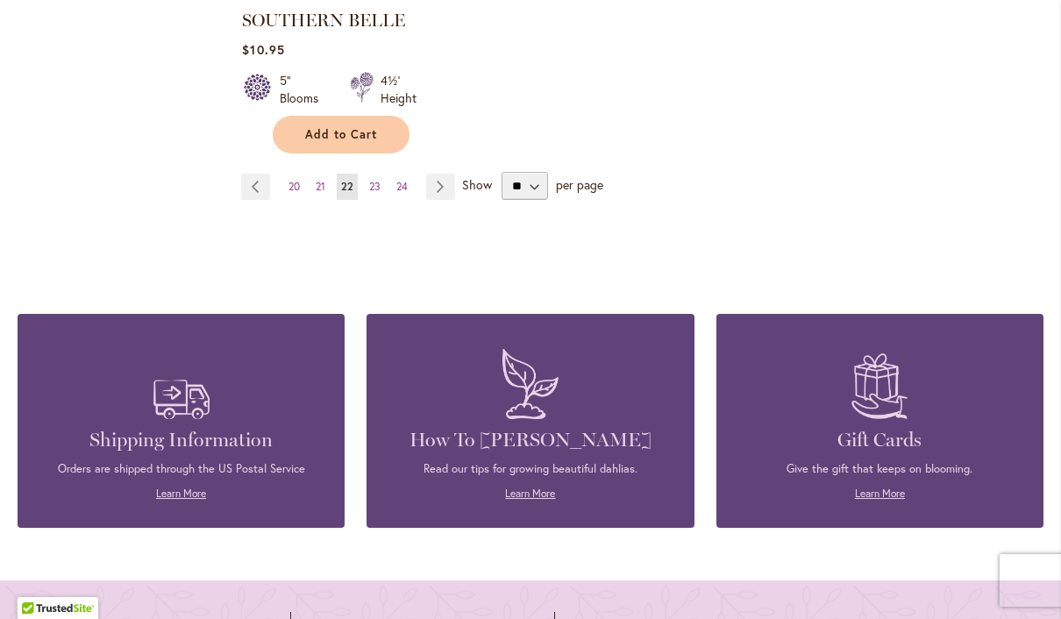
scroll to position [2519, 0]
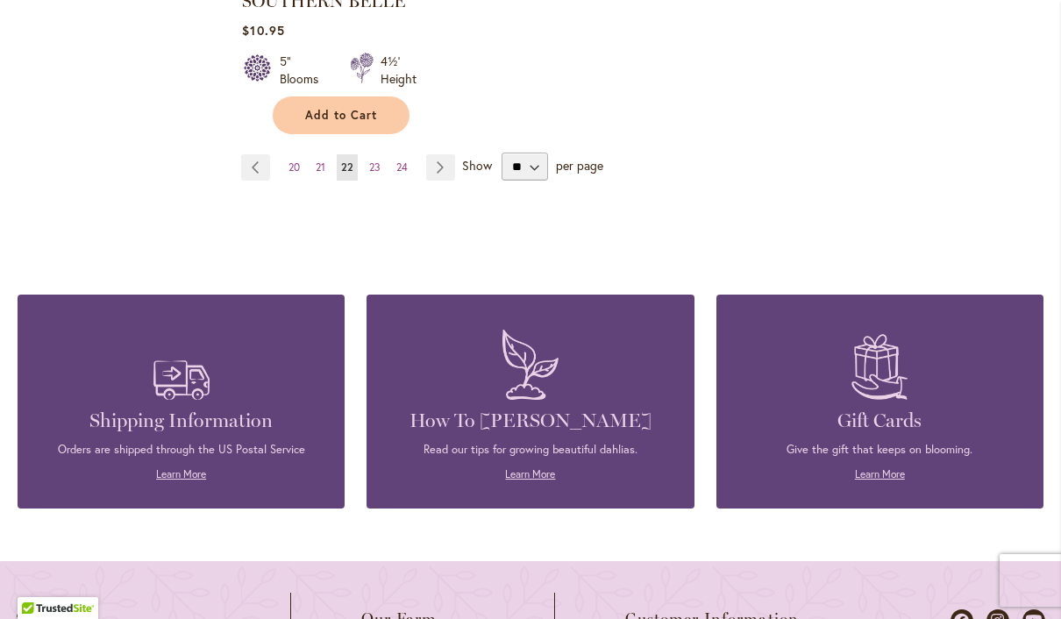
click at [297, 154] on link "Page 20" at bounding box center [294, 167] width 20 height 26
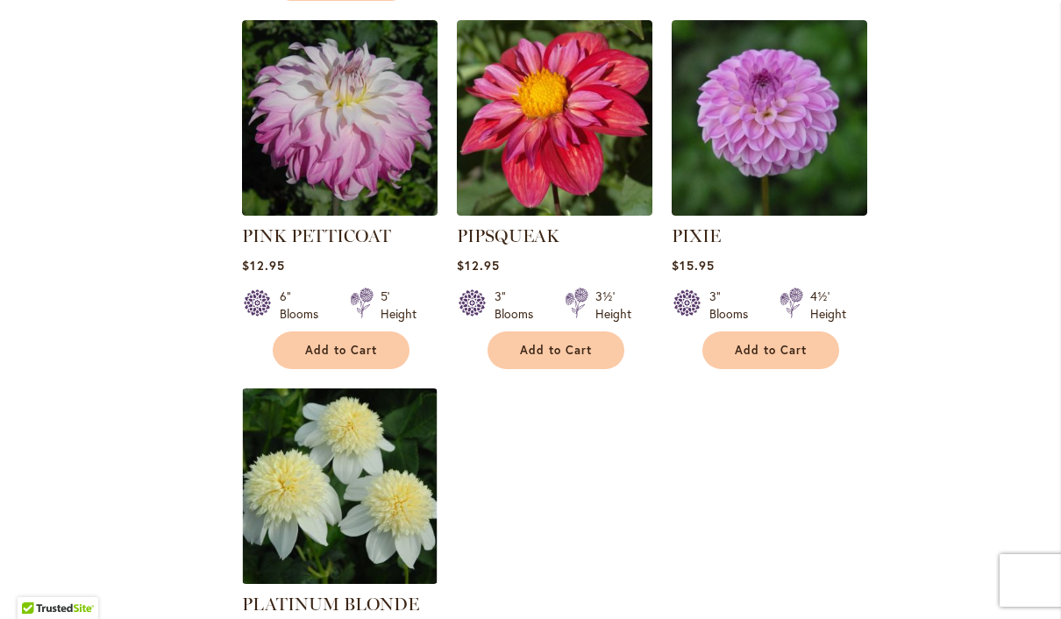
scroll to position [1940, 0]
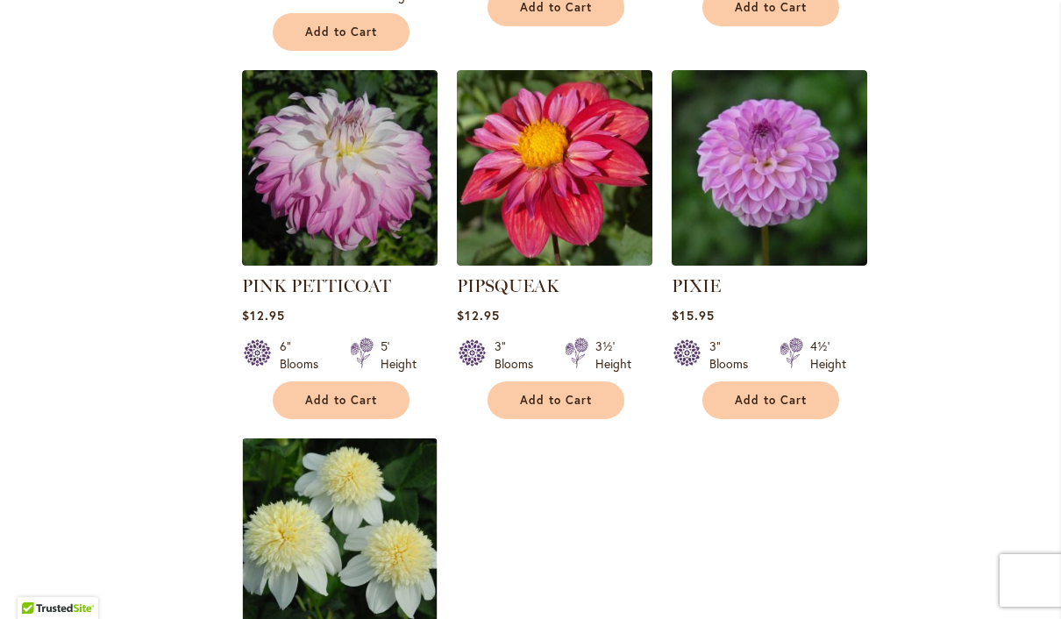
click at [790, 98] on img at bounding box center [770, 168] width 196 height 196
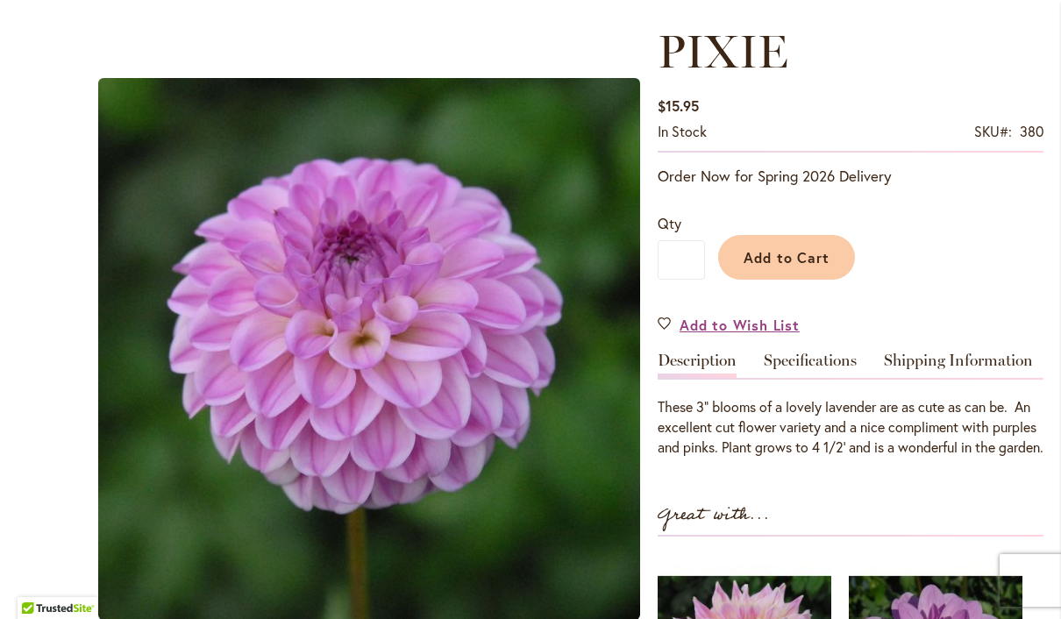
scroll to position [231, 0]
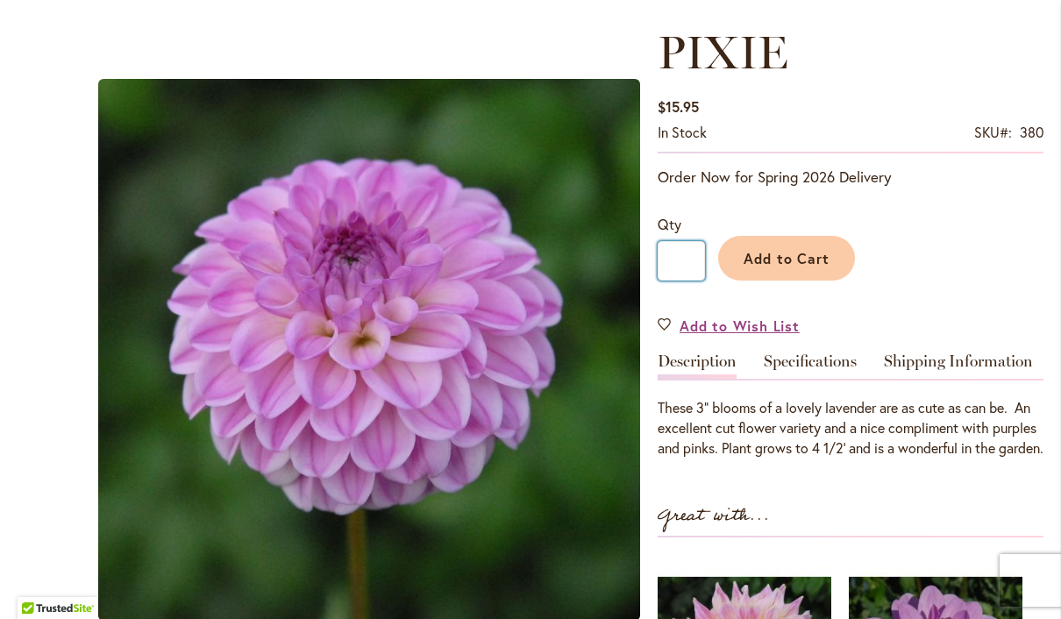
click at [698, 257] on input "*" at bounding box center [681, 260] width 47 height 39
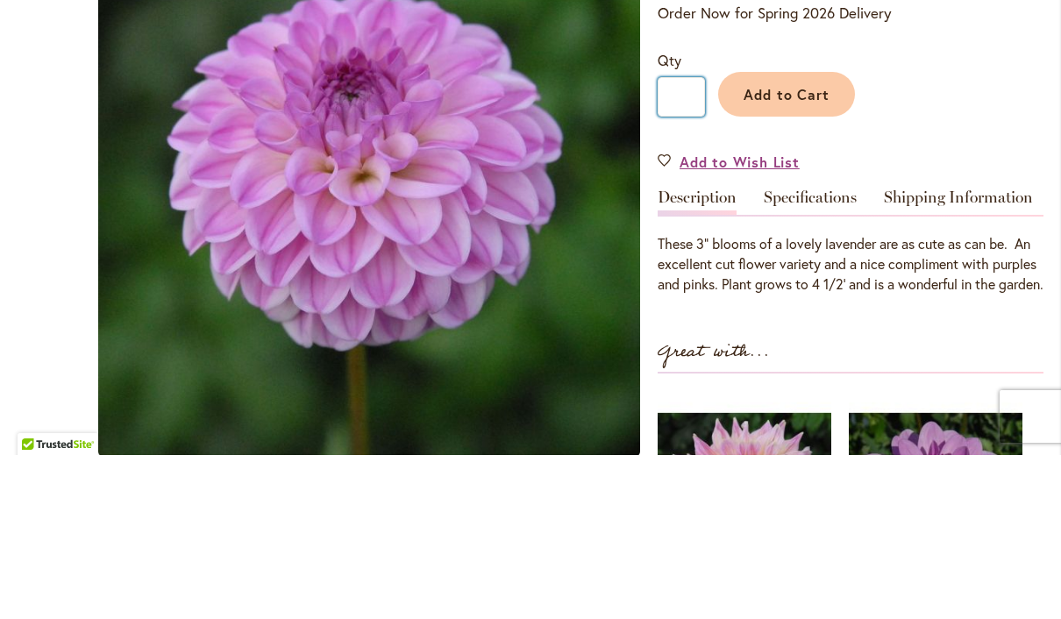
type input "*"
click at [797, 249] on span "Add to Cart" at bounding box center [787, 258] width 87 height 18
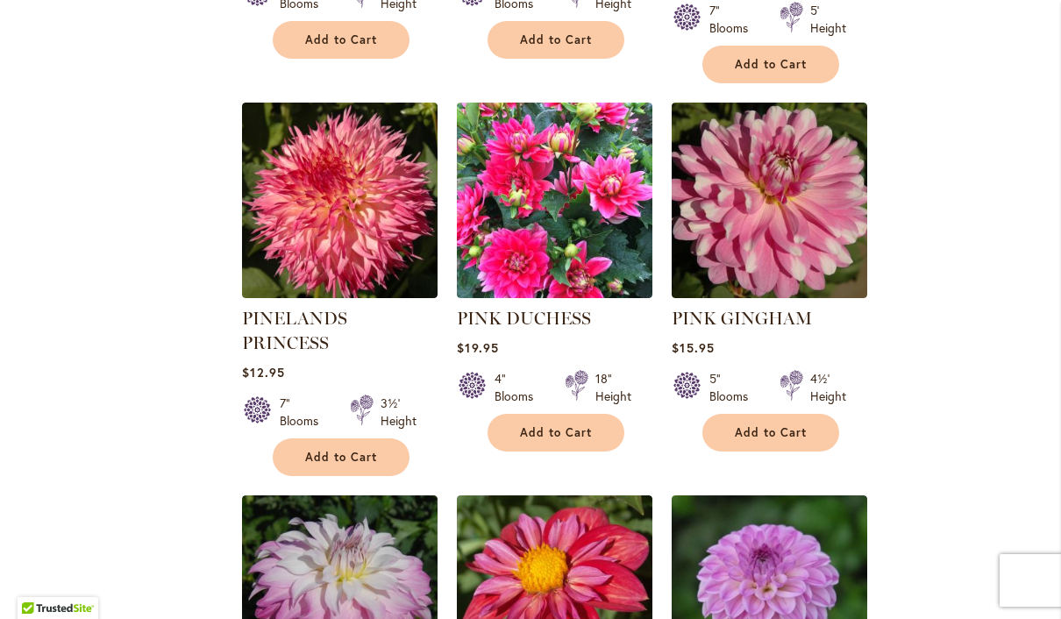
scroll to position [1490, 0]
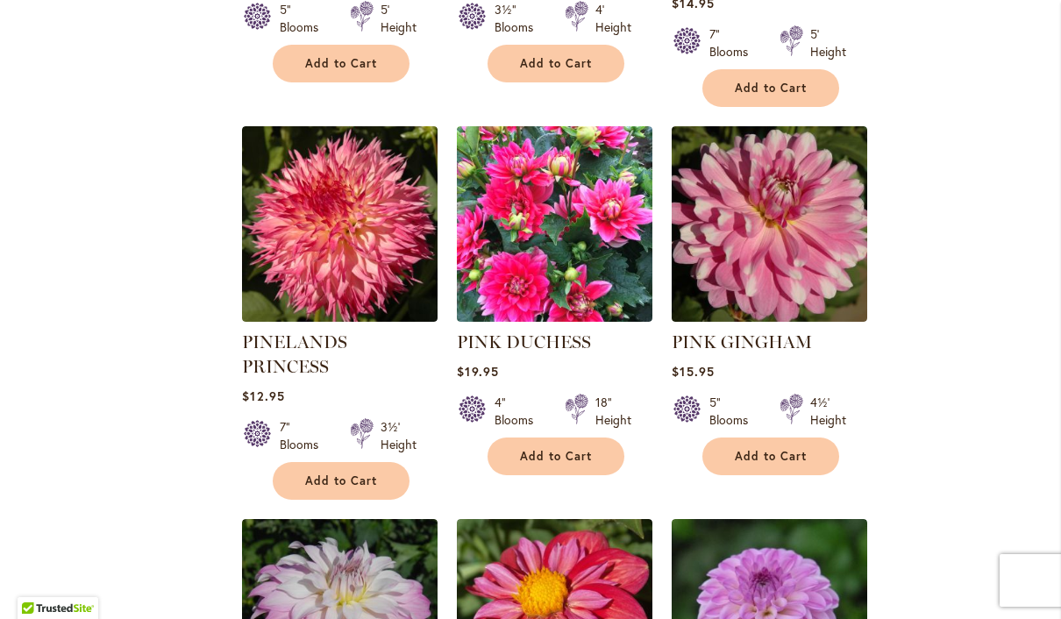
click at [786, 219] on img at bounding box center [770, 224] width 196 height 196
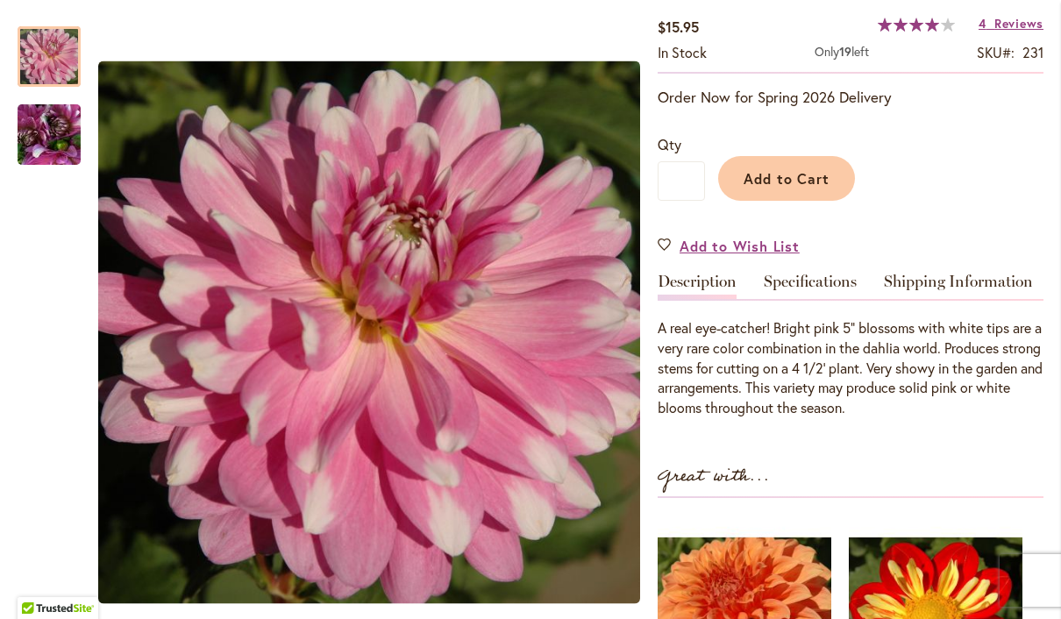
scroll to position [311, 0]
click at [58, 127] on img "PINK GINGHAM" at bounding box center [49, 135] width 126 height 95
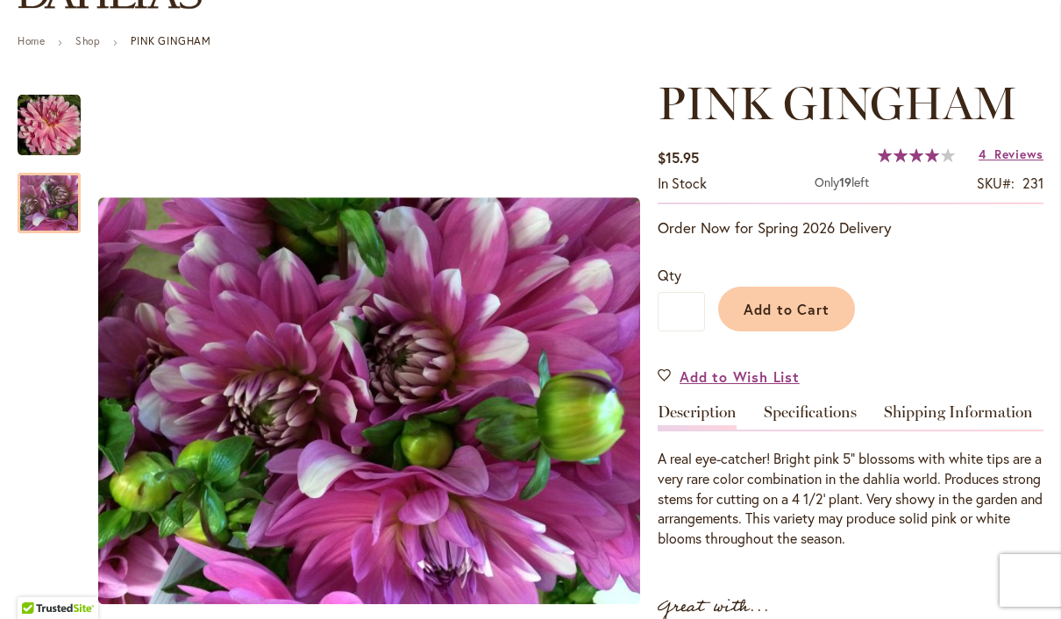
scroll to position [147, 0]
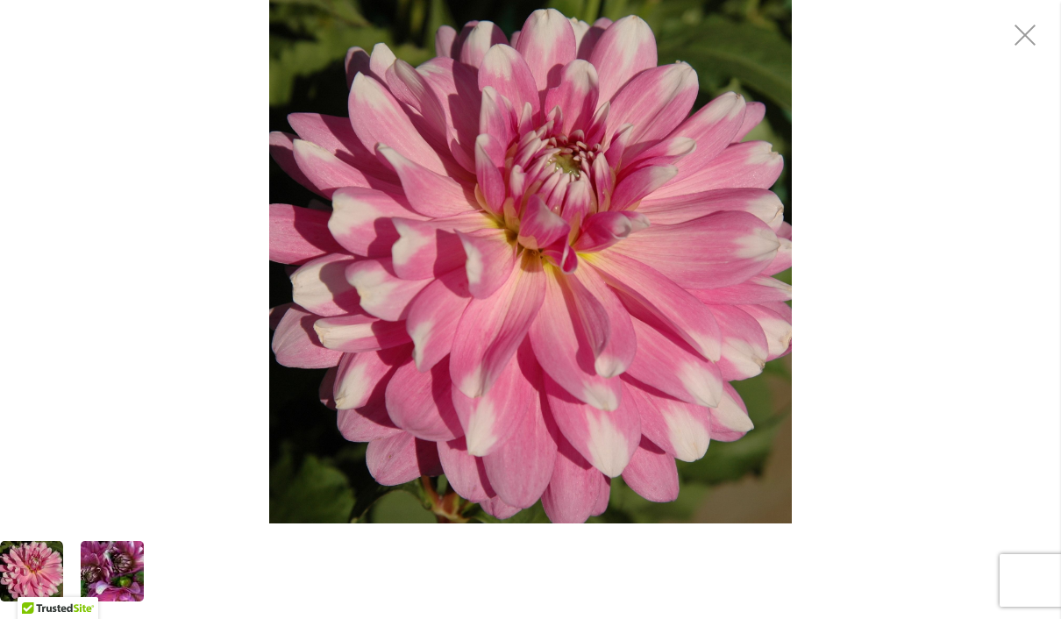
click at [677, 325] on img "PINK GINGHAM" at bounding box center [530, 262] width 523 height 524
click at [710, 332] on img "PINK GINGHAM" at bounding box center [530, 262] width 523 height 524
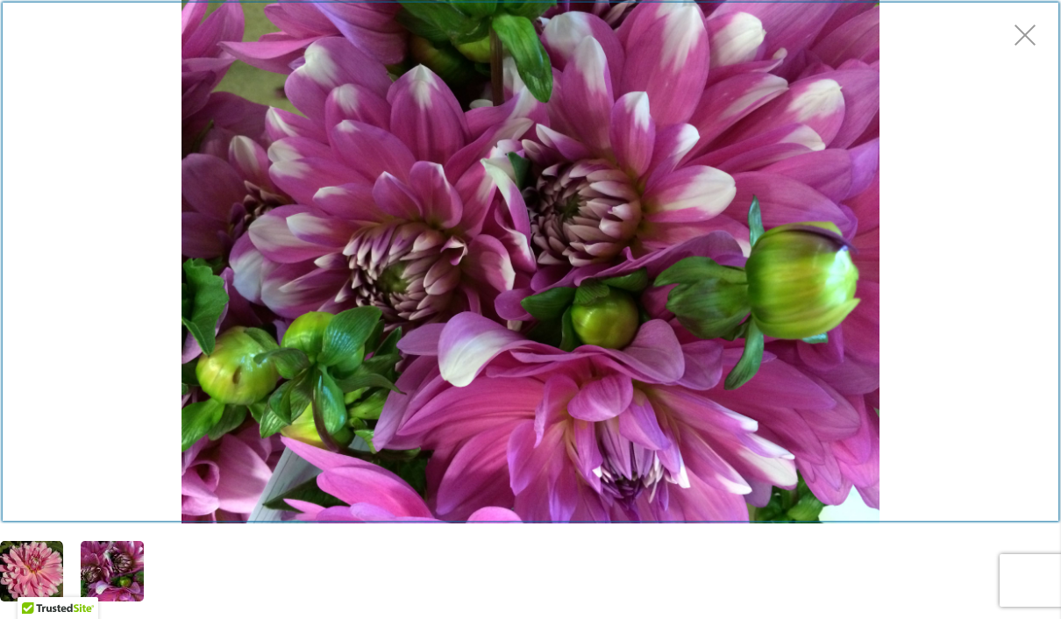
scroll to position [257, 0]
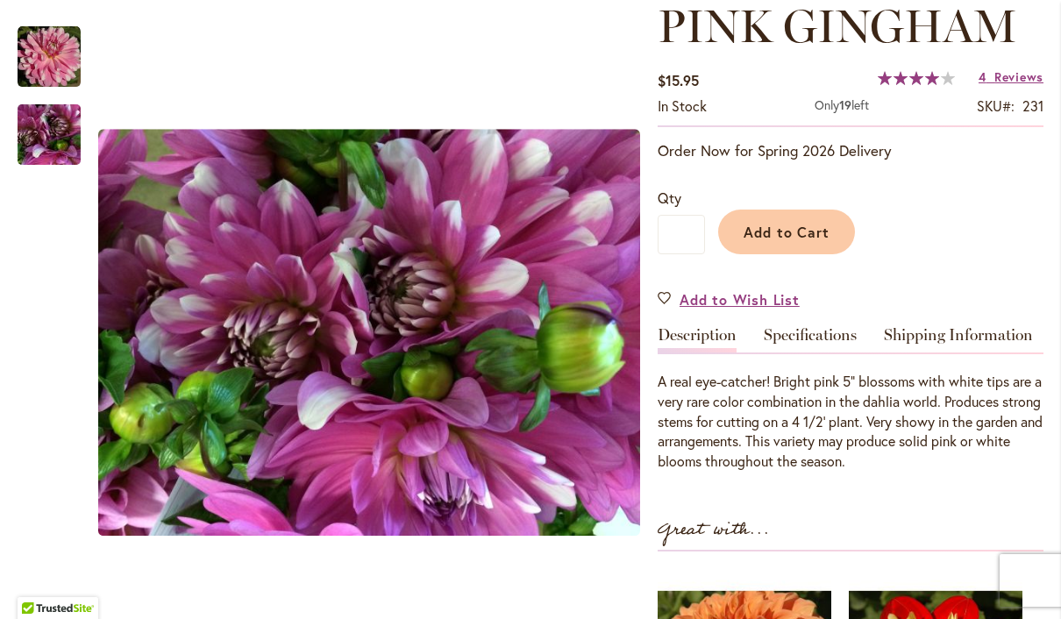
click at [1015, 47] on span "PINK GINGHAM" at bounding box center [838, 25] width 360 height 55
click at [701, 237] on input "*" at bounding box center [681, 234] width 47 height 39
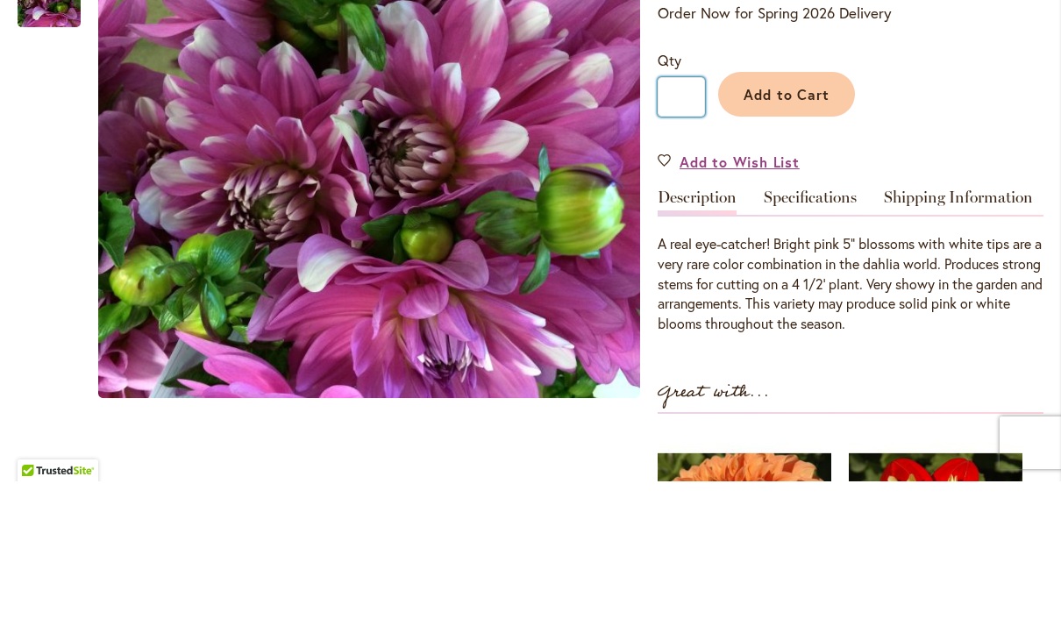
type input "*"
click at [788, 223] on span "Add to Cart" at bounding box center [787, 232] width 87 height 18
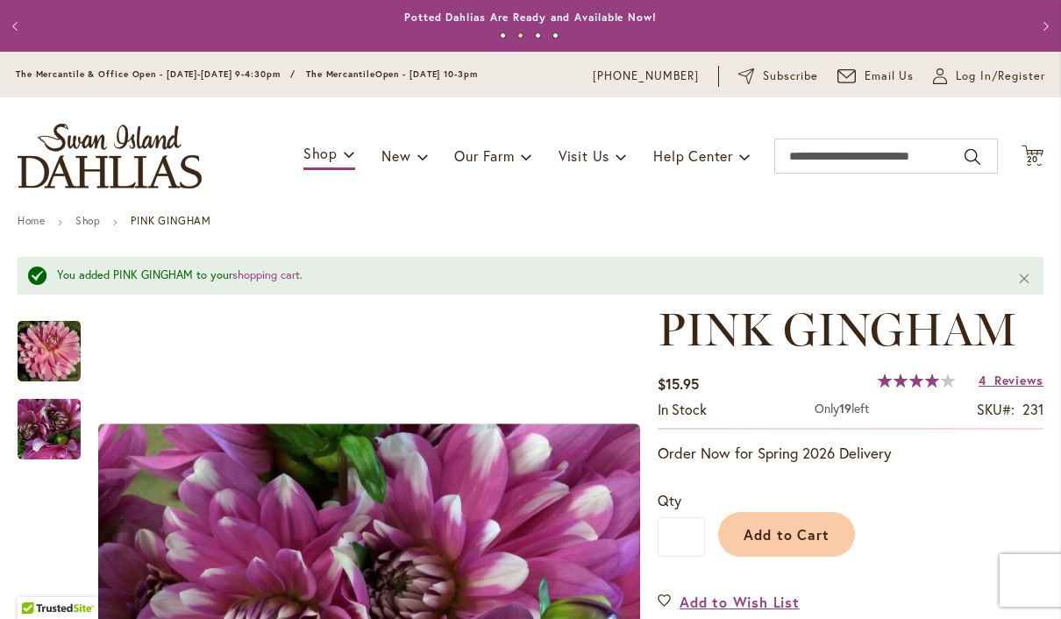
scroll to position [0, 0]
click at [1043, 158] on icon "Cart .cls-1 { fill: #231f20; }" at bounding box center [1033, 156] width 22 height 22
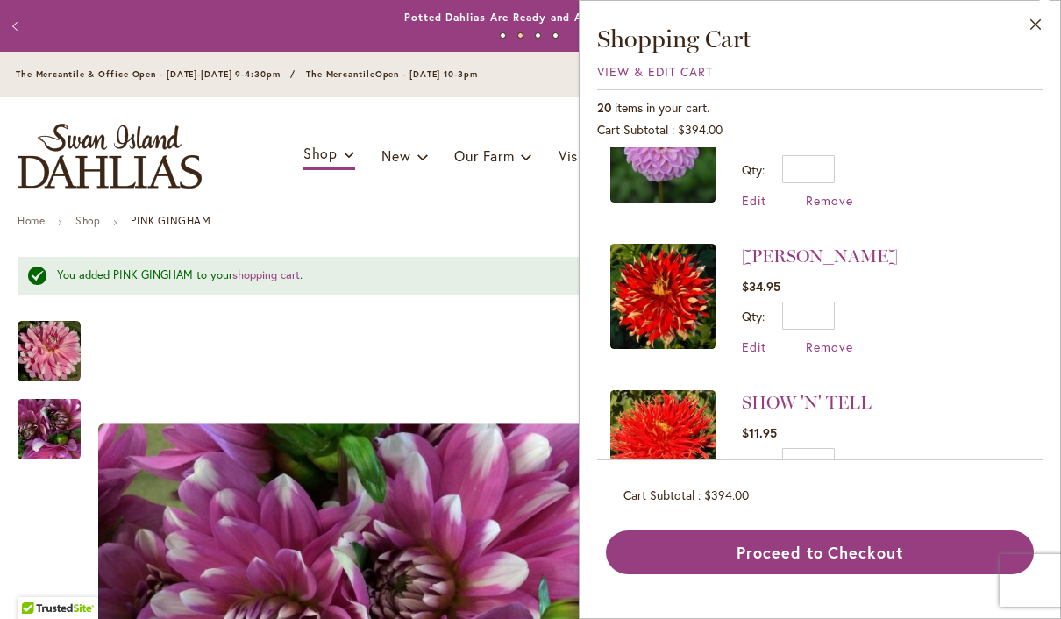
scroll to position [207, 0]
